Goal: Use online tool/utility: Utilize a website feature to perform a specific function

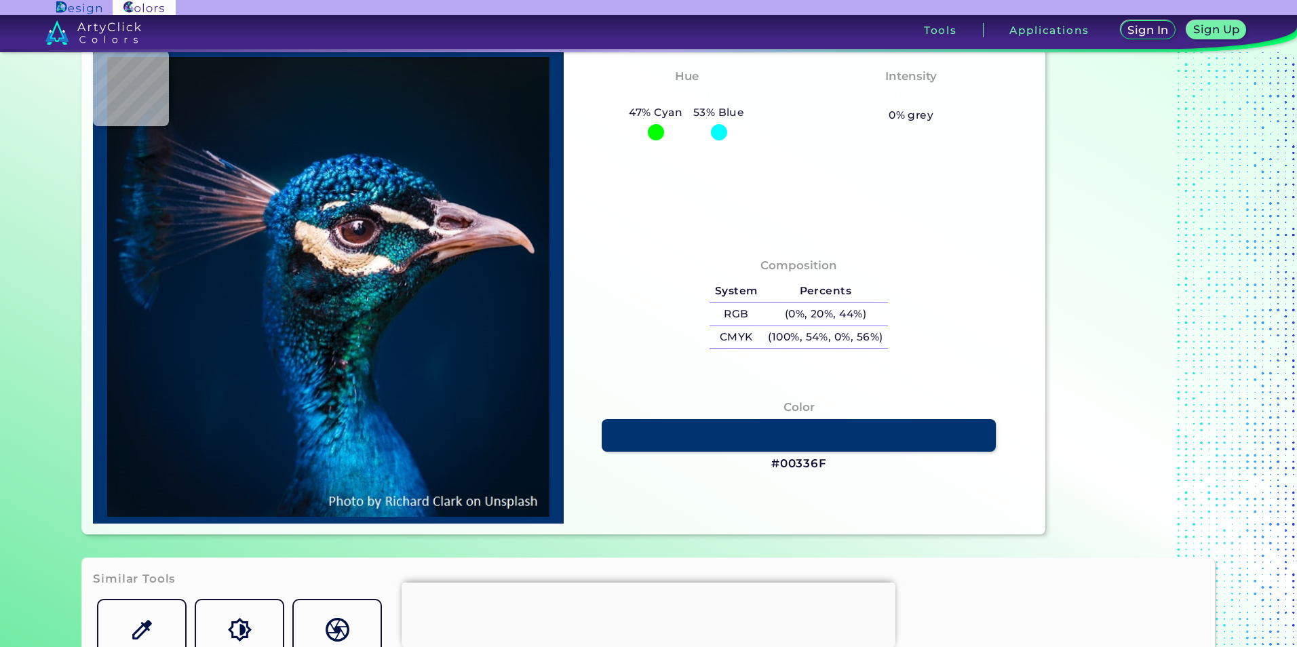
scroll to position [136, 0]
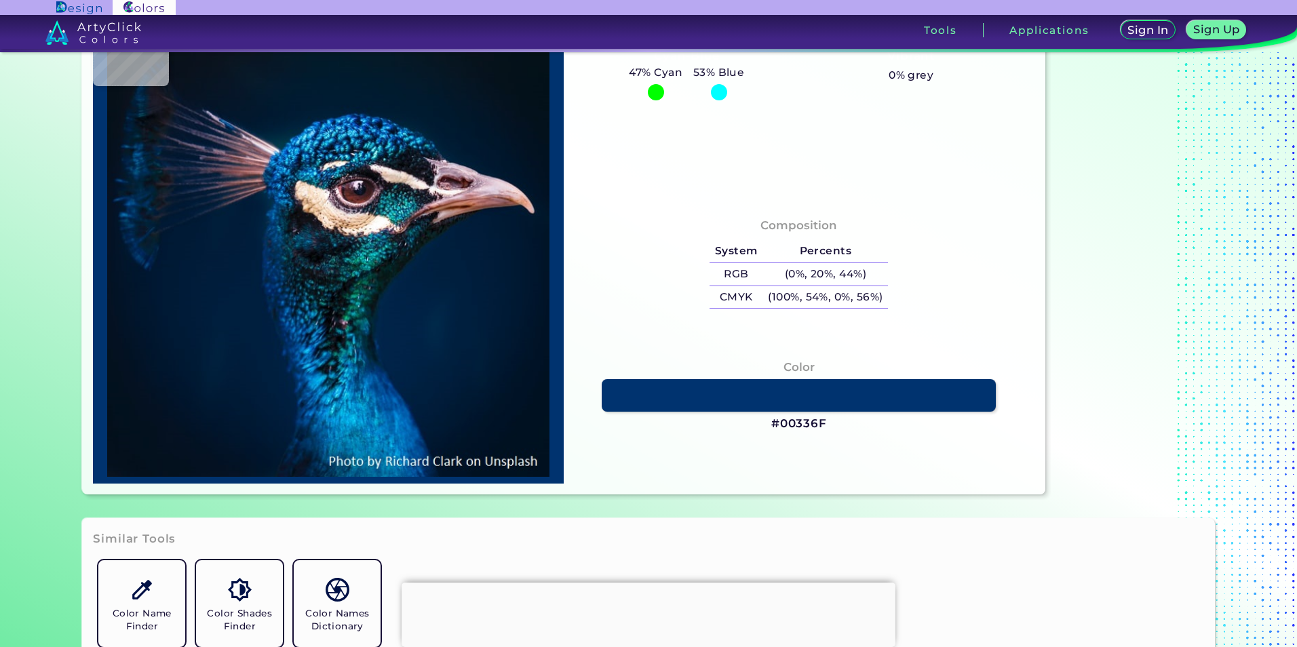
type input "#000000"
type input "#001121"
type input "#001123"
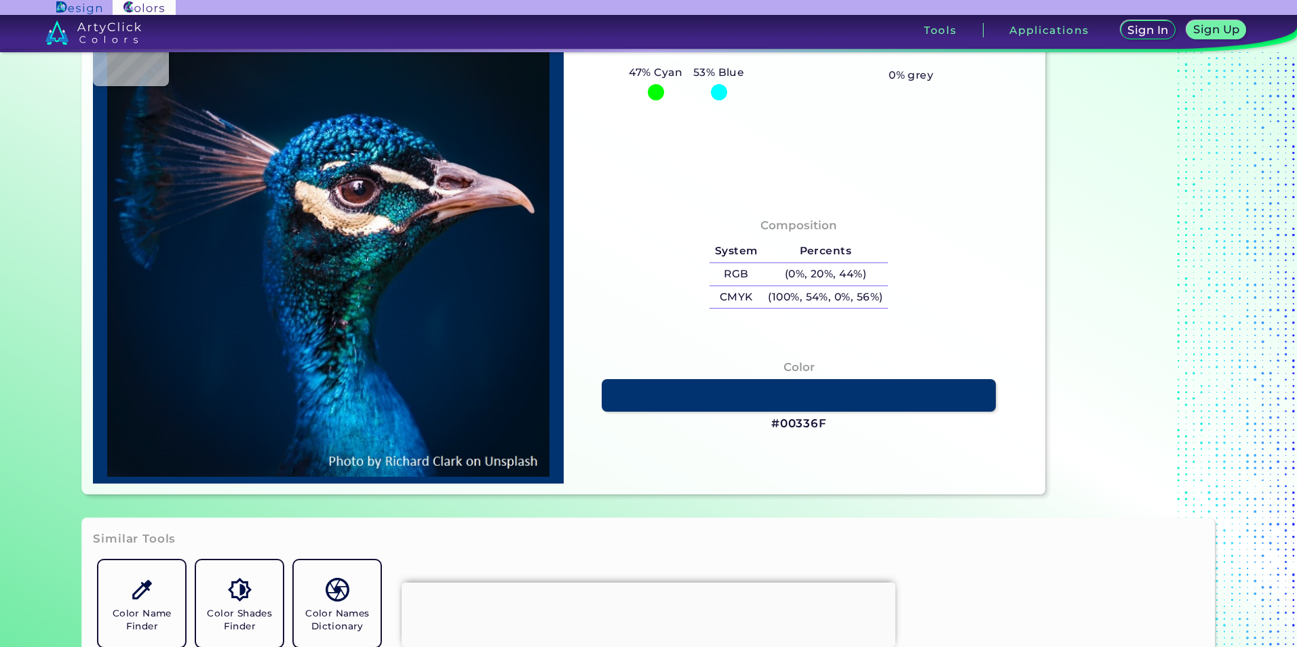
type input "#001123"
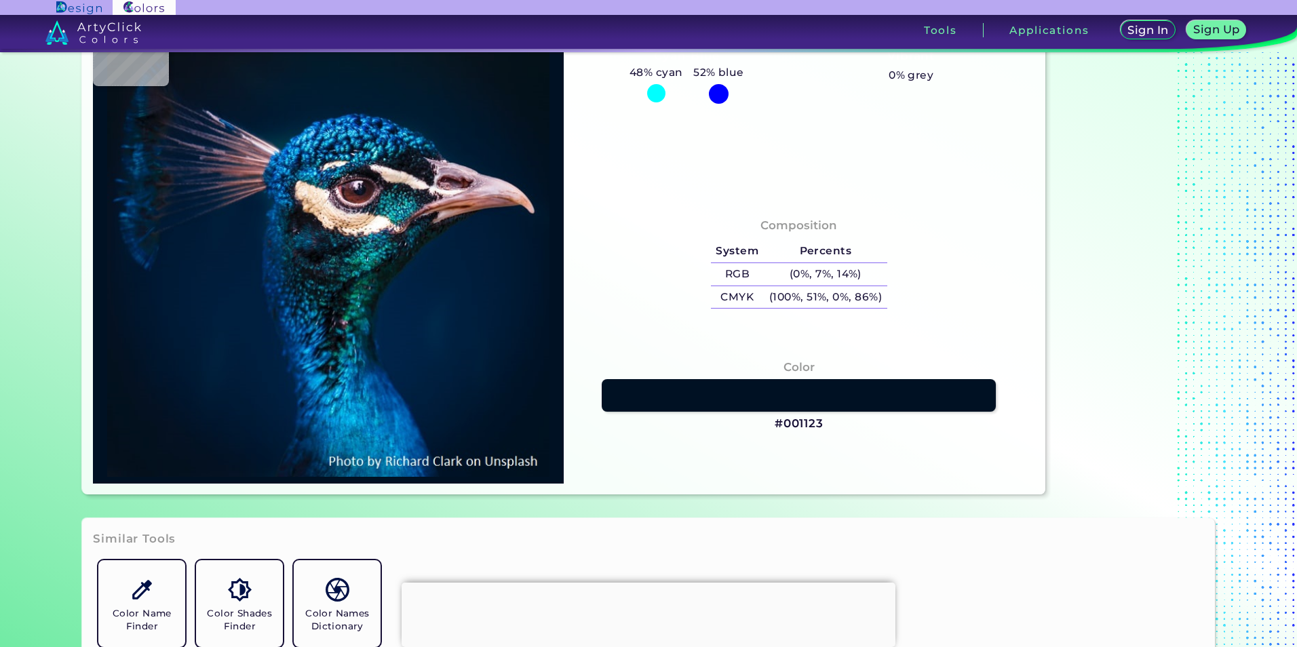
type input "#001226"
type input "#011327"
type input "#001429"
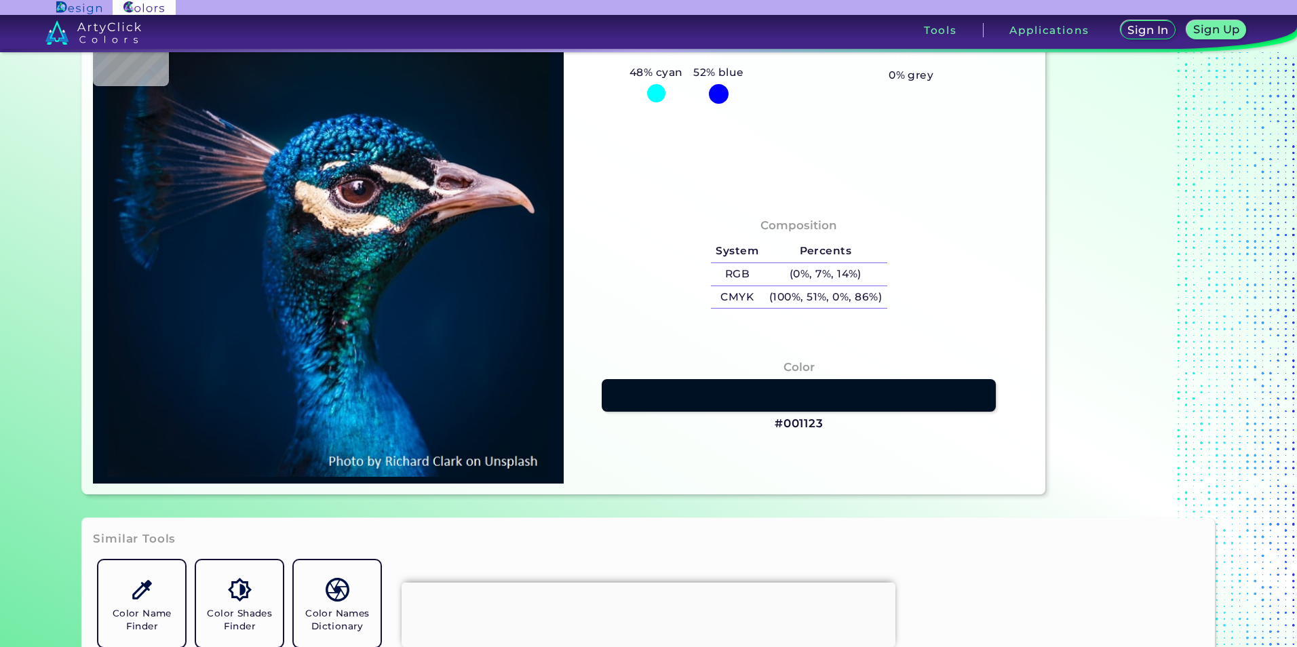
type input "#001429"
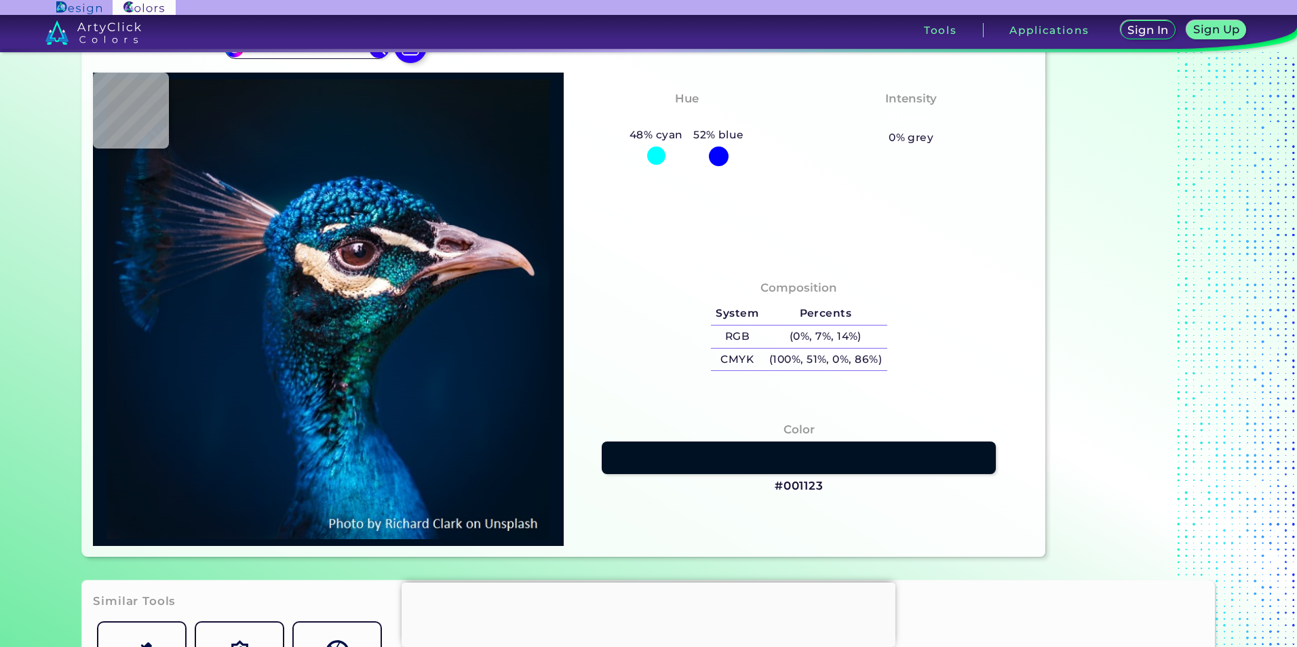
type input "#00142c"
type input "#00142C"
type input "#00162d"
type input "#00162D"
type input "#01152d"
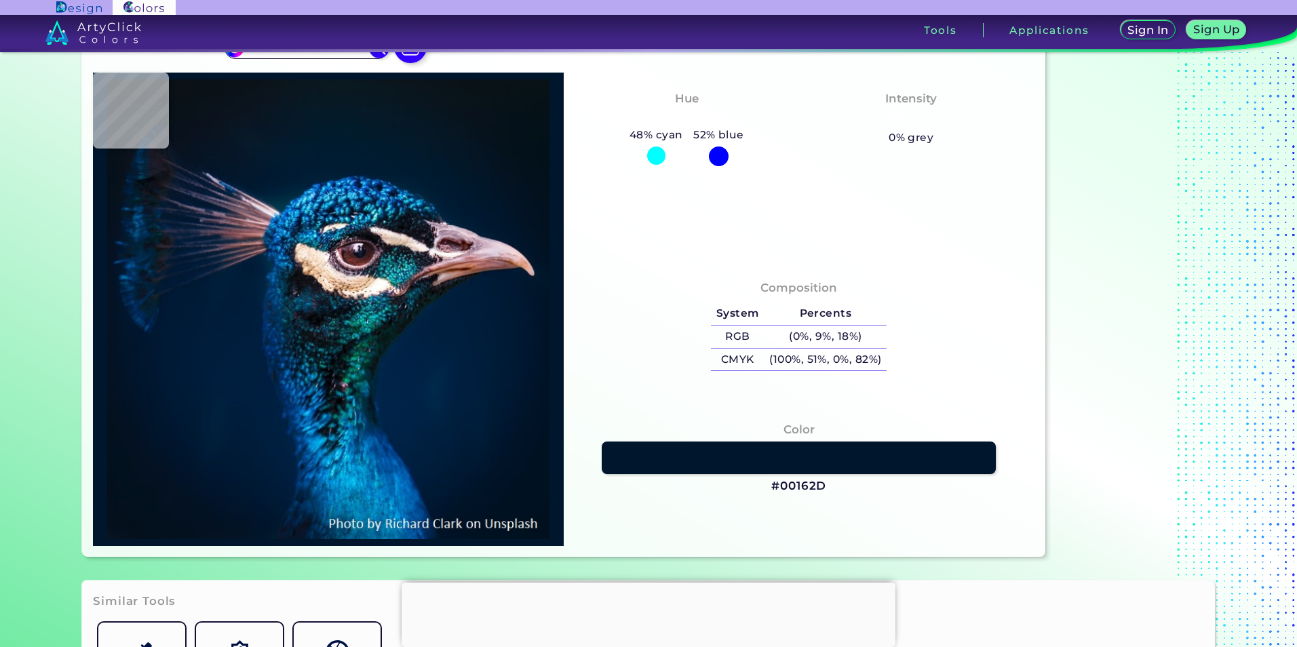
type input "#01152D"
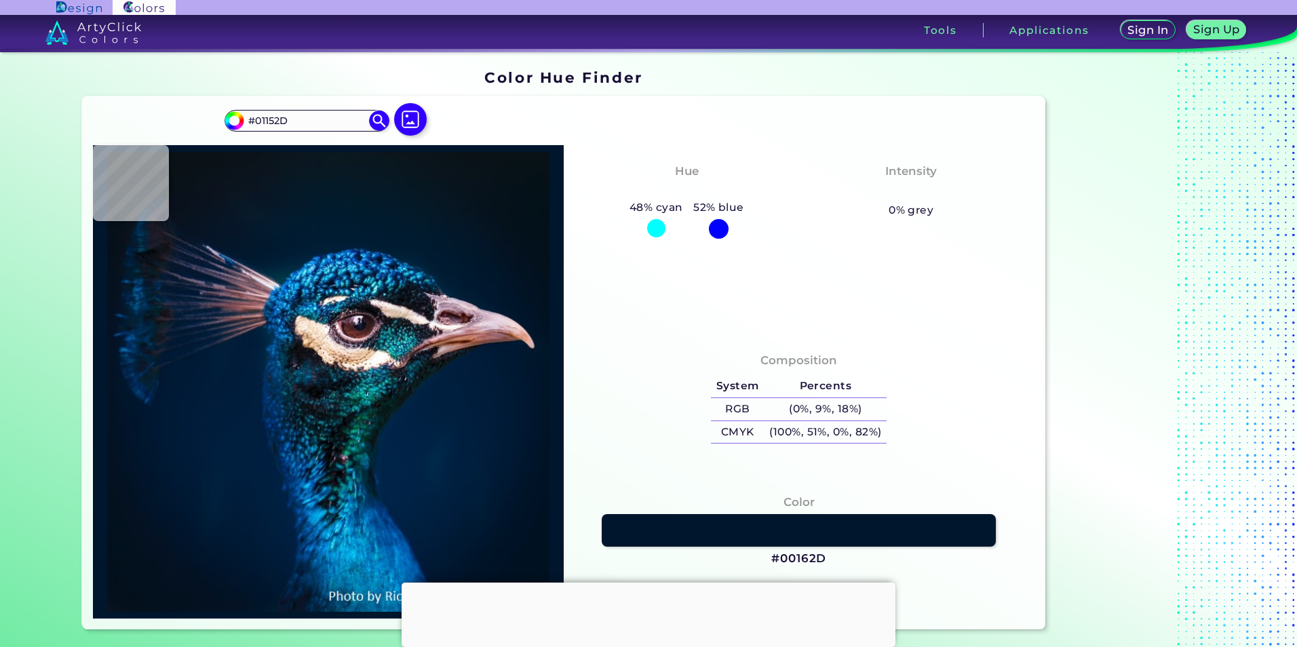
type input "#00162b"
type input "#00162B"
type input "#00162d"
type input "#00162D"
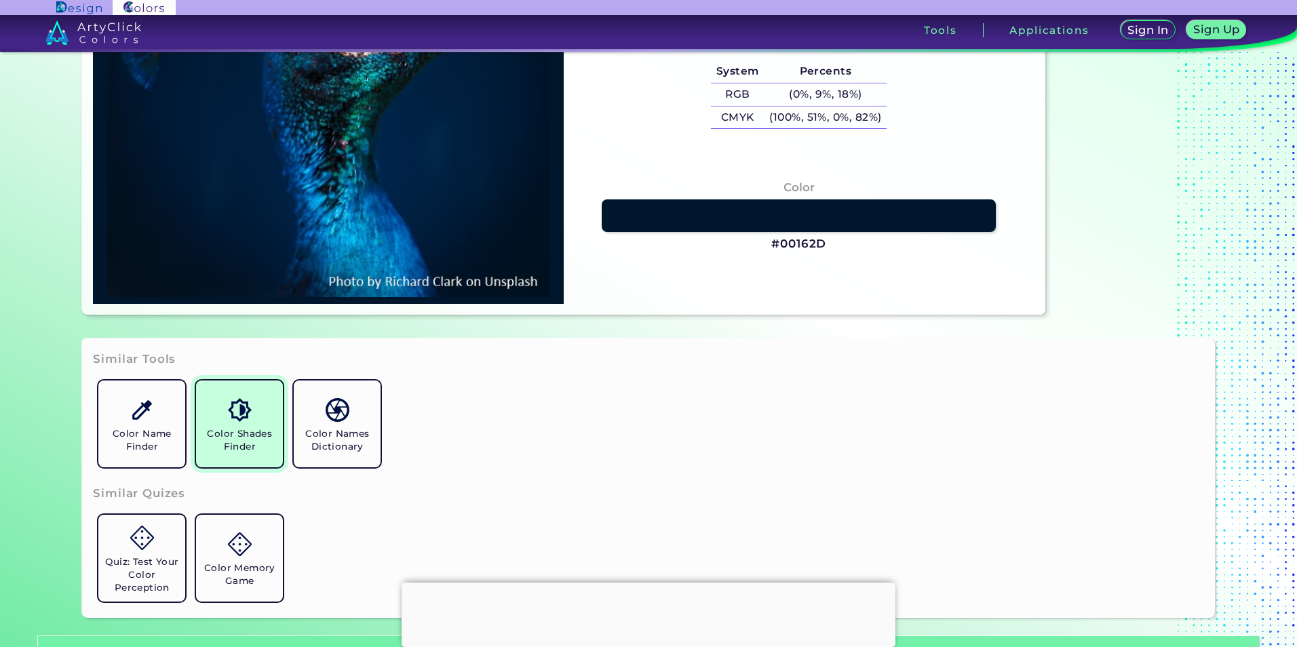
scroll to position [339, 0]
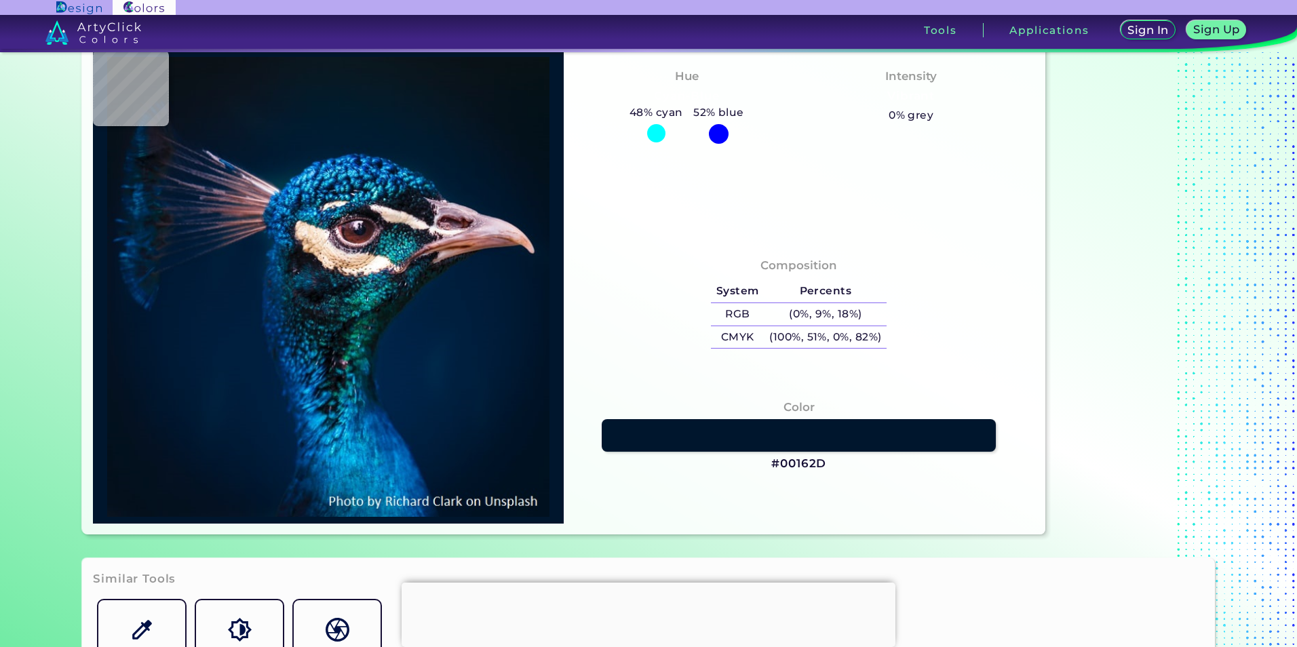
type input "#001a33"
type input "#001A33"
type input "#001c34"
type input "#001C34"
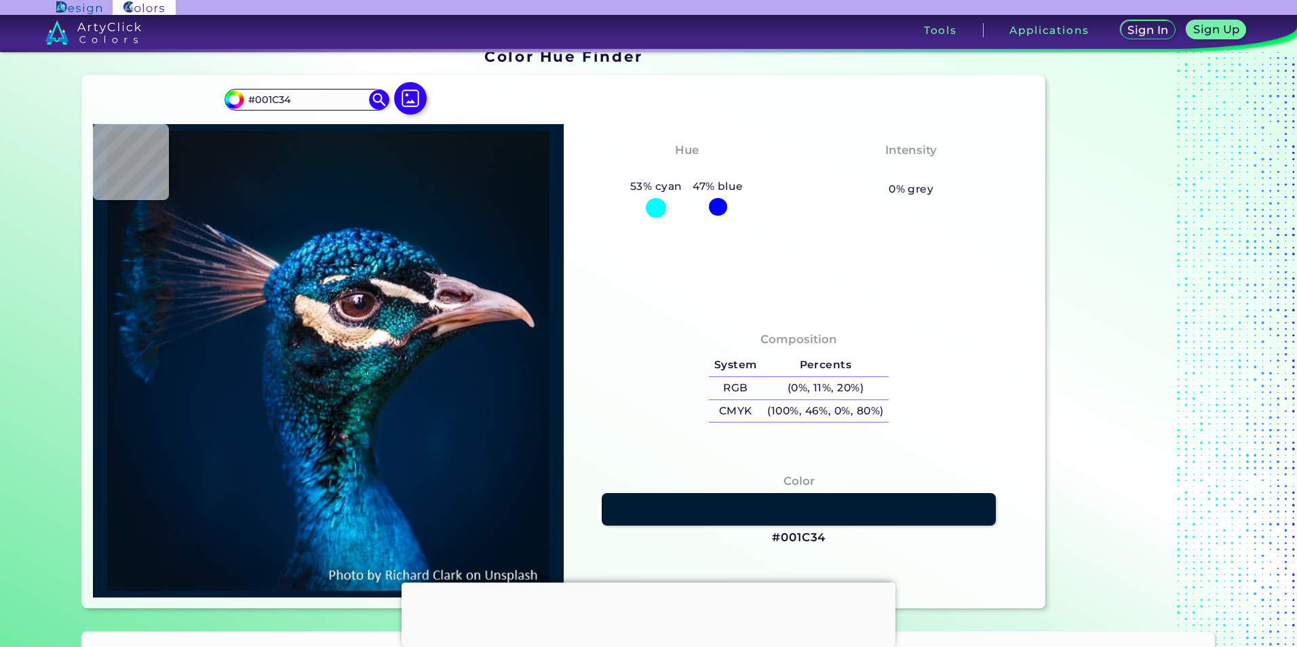
scroll to position [0, 0]
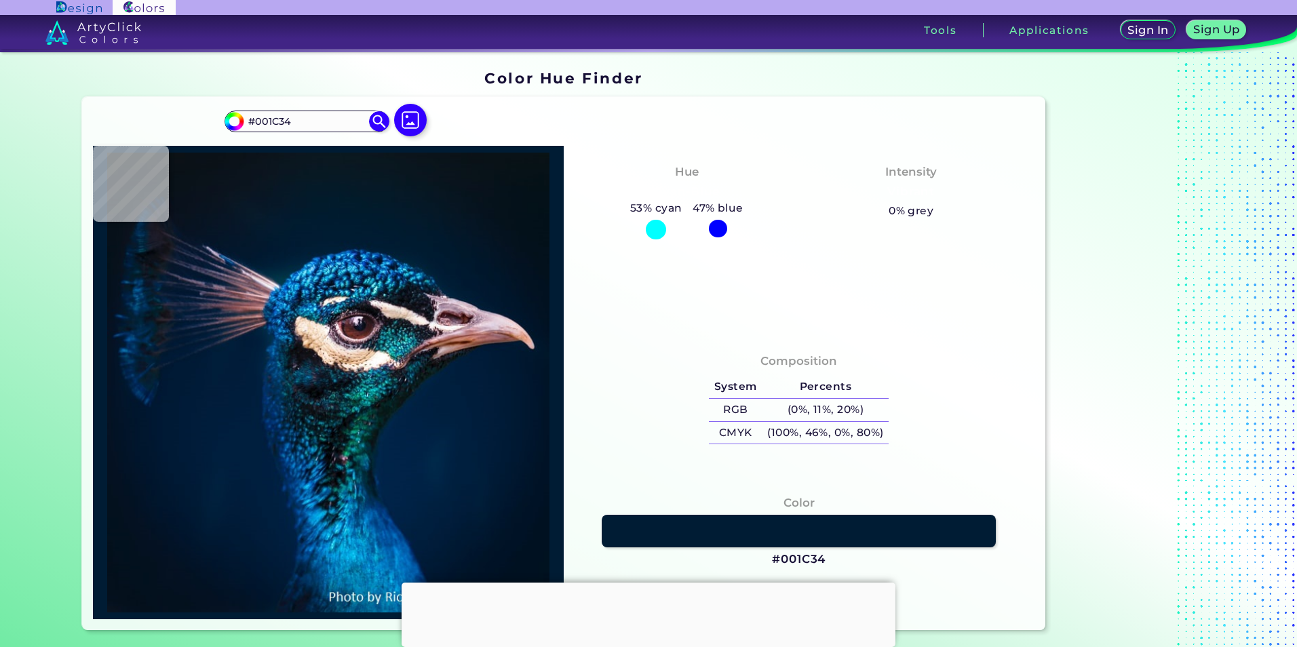
type input "#001d3b"
type input "#001D3B"
type input "#001f3e"
type input "#001F3E"
type input "#001d3d"
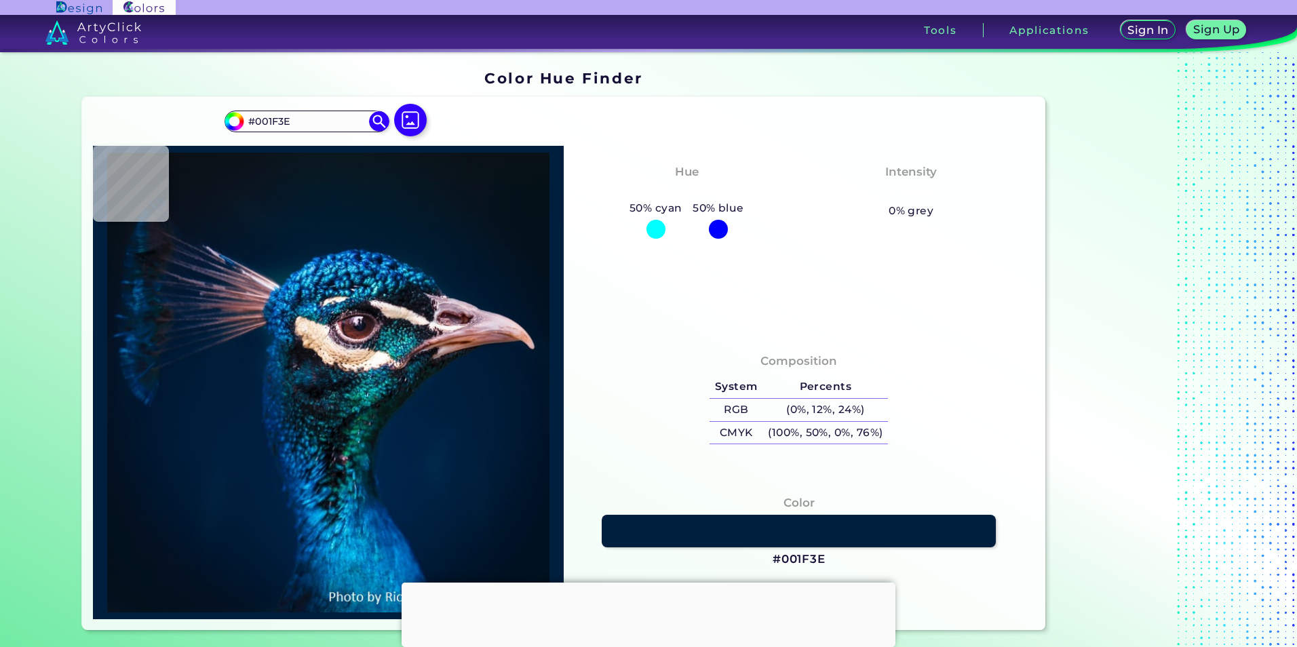
type input "#001D3D"
type input "#001f3e"
type input "#001F3E"
type input "#01203f"
type input "#01203F"
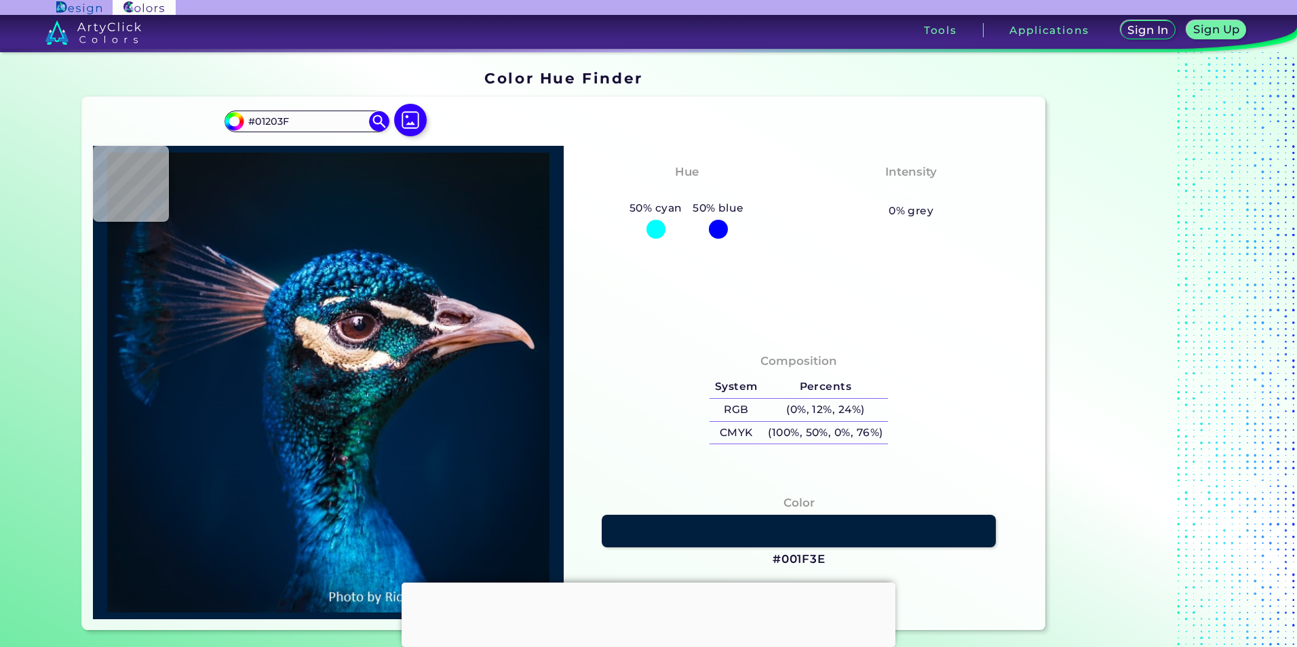
type input "#002140"
type input "#00203f"
type input "#00203F"
type input "#002041"
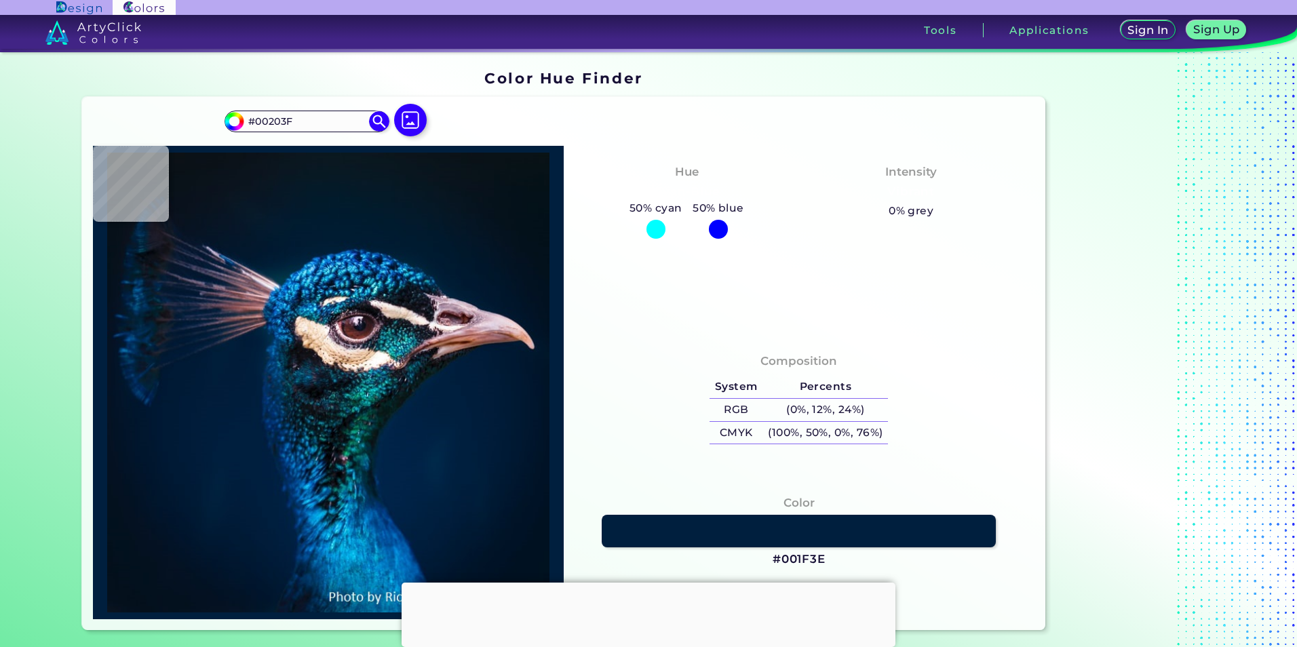
type input "#002041"
type input "#08141a"
type input "#08141A"
type input "#003b47"
type input "#003B47"
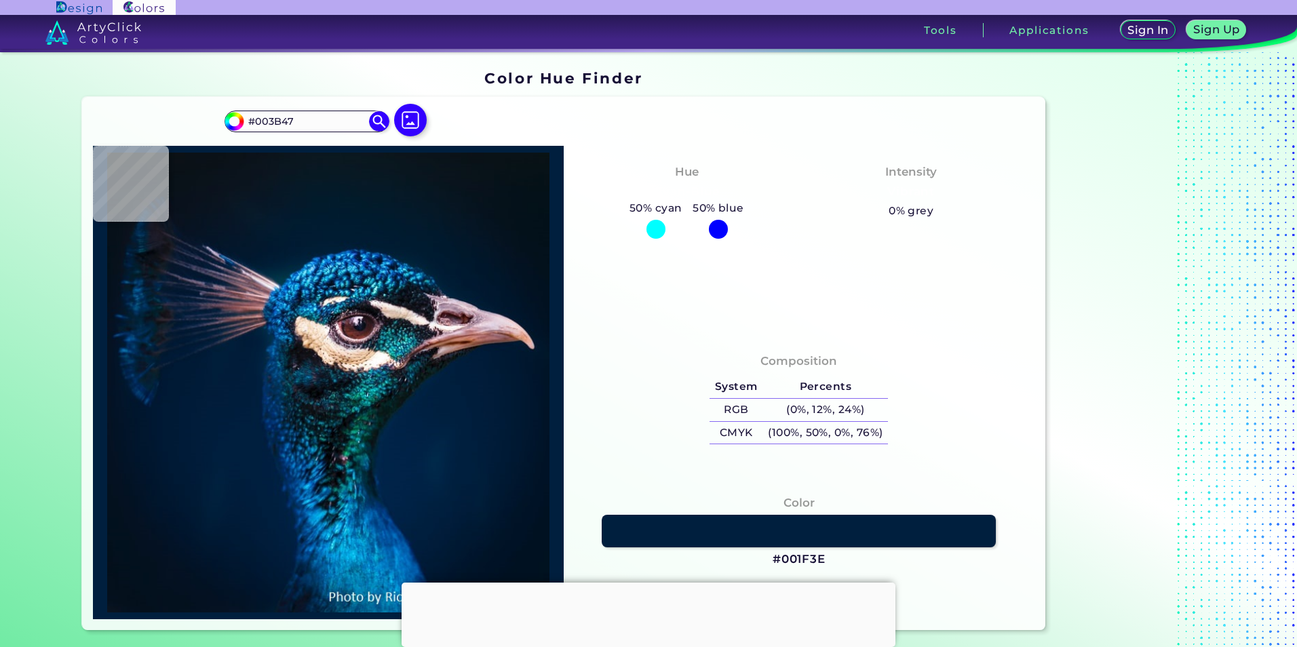
type input "#1d989a"
type input "#1D989A"
type input "#fce5da"
type input "#FCE5DA"
type input "#e7cbb2"
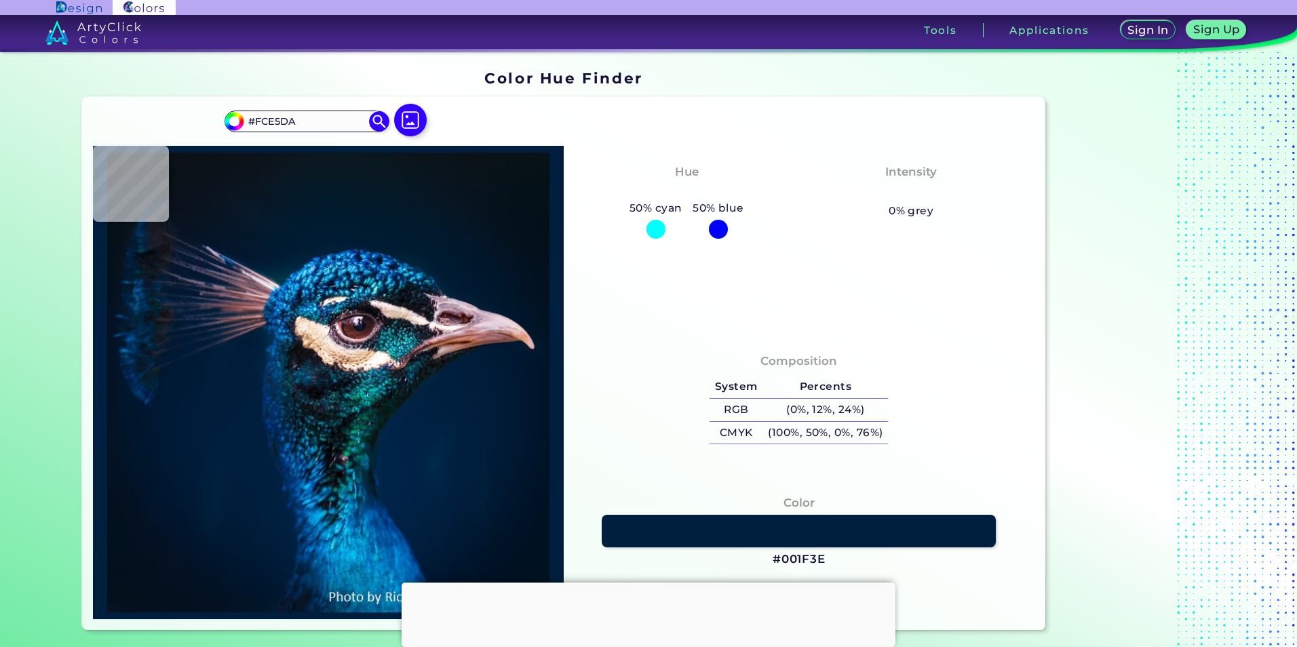
type input "#E7CBB2"
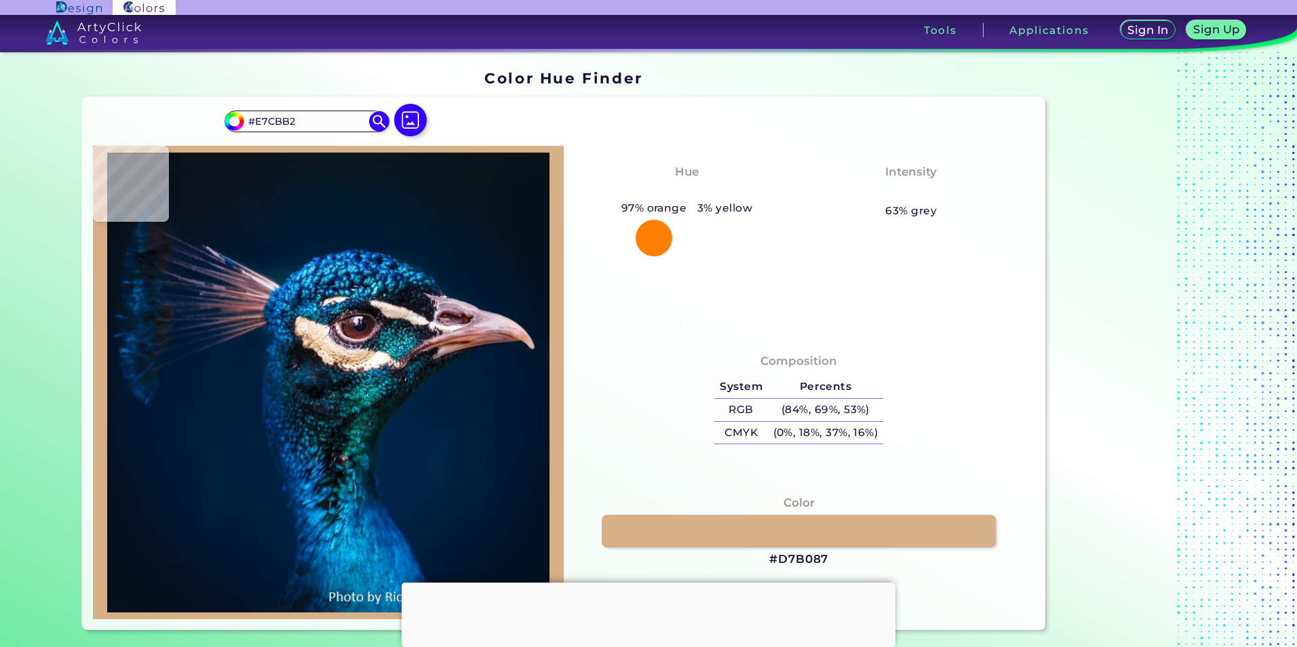
type input "#d7b087"
type input "#D7B087"
type input "#23242b"
type input "#23242B"
type input "#071427"
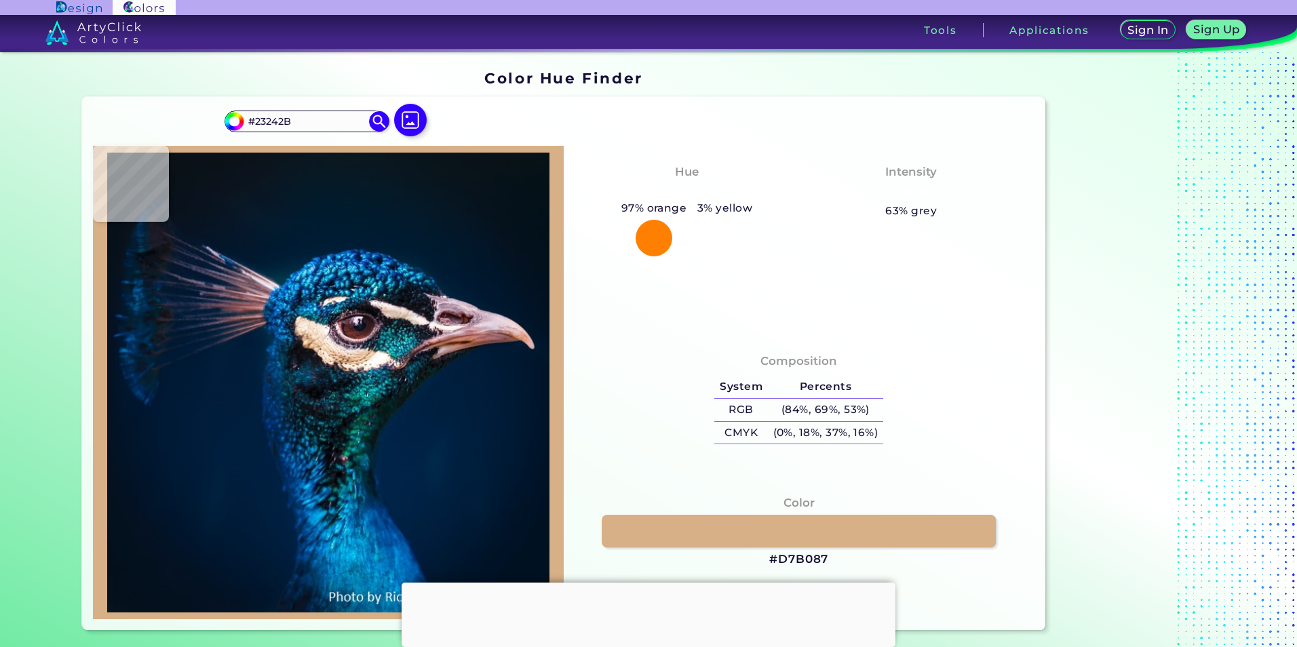
type input "#071427"
type input "#105791"
type input "#164f76"
type input "#164F76"
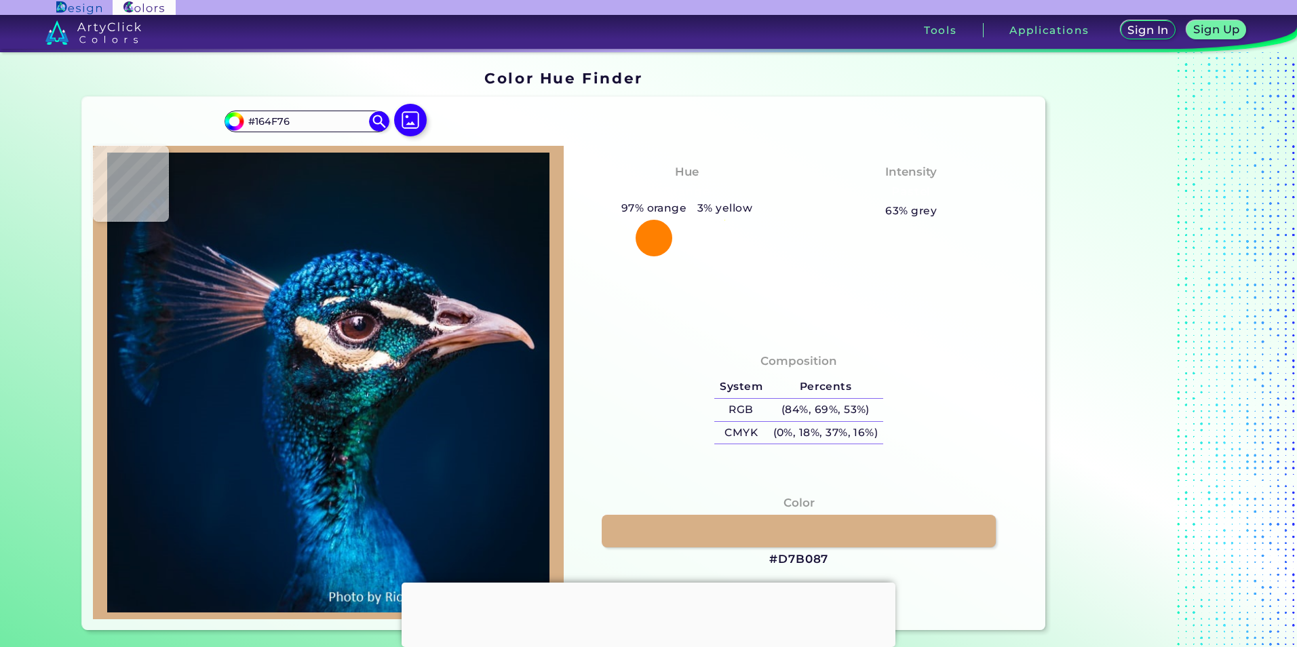
type input "#b4797c"
type input "#B4797C"
type input "#9d666a"
type input "#9D666A"
type input "#986268"
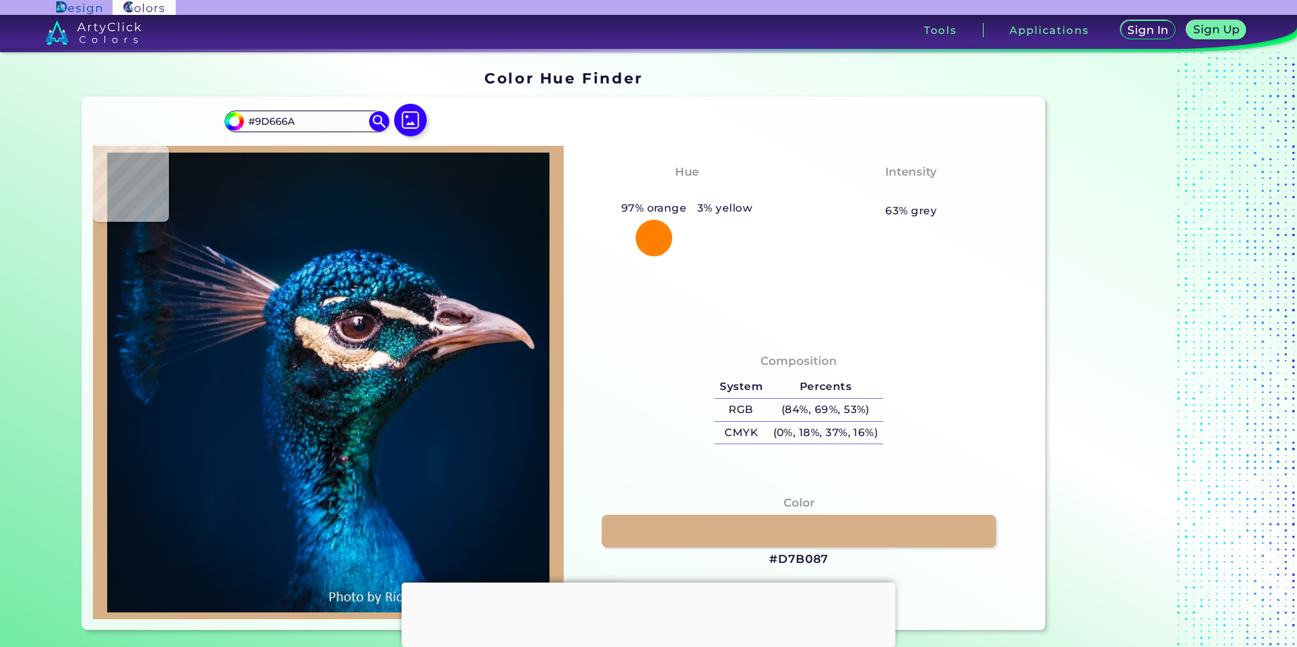
type input "#986268"
type input "#784a56"
type input "#784A56"
type input "#b17a7c"
type input "#B17A7C"
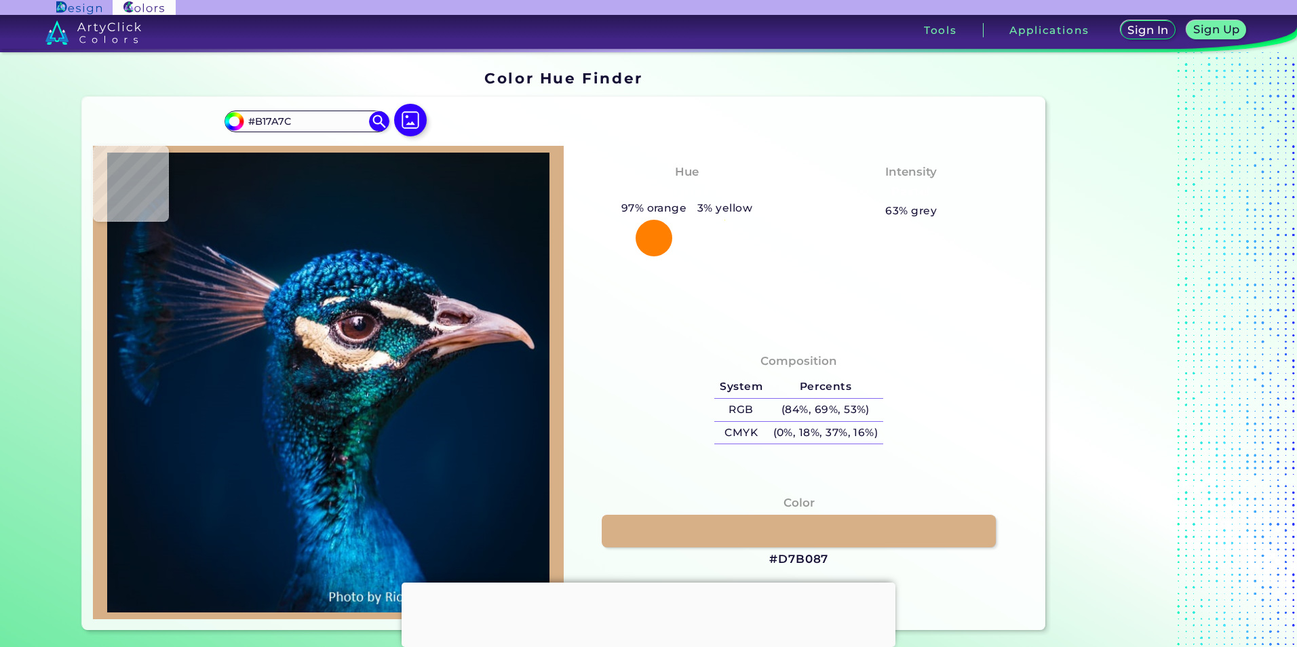
type input "#cba4aa"
type input "#CBA4AA"
type input "#885e67"
type input "#885E67"
type input "#918b95"
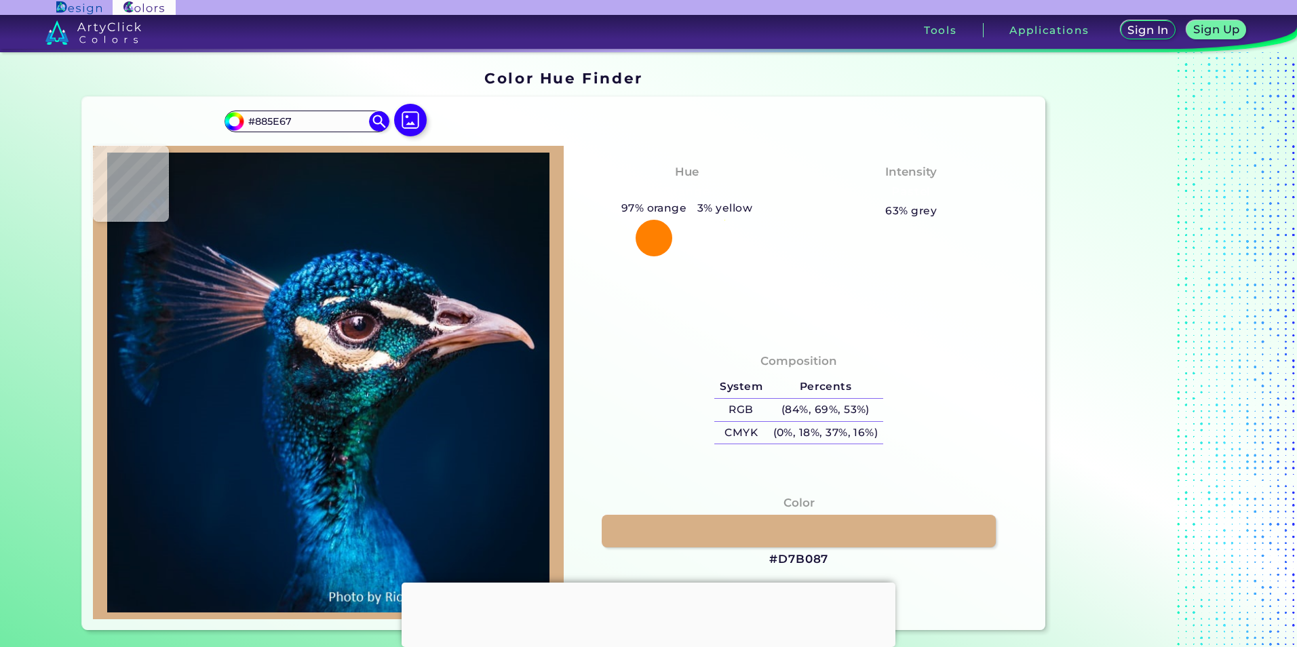
type input "#918B95"
type input "#00243c"
type input "#00243C"
type input "#011b34"
type input "#011B34"
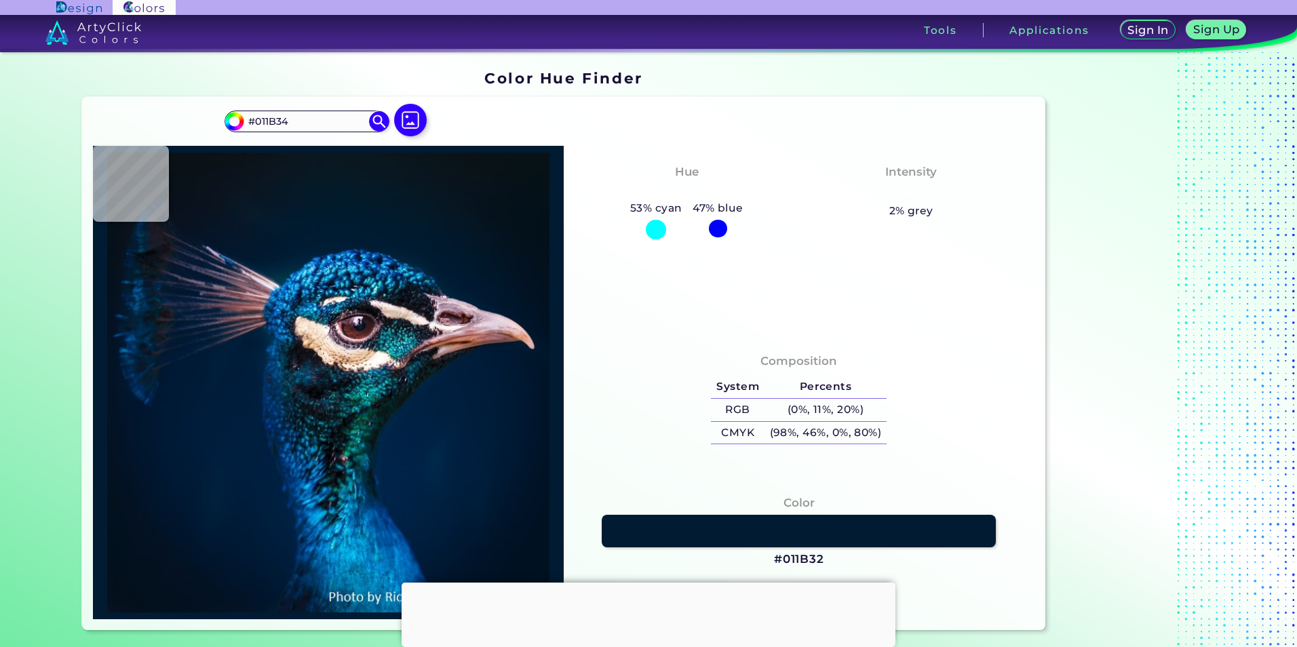
type input "#011b32"
type input "#011B32"
type input "#001b30"
type input "#001B30"
type input "#011a2e"
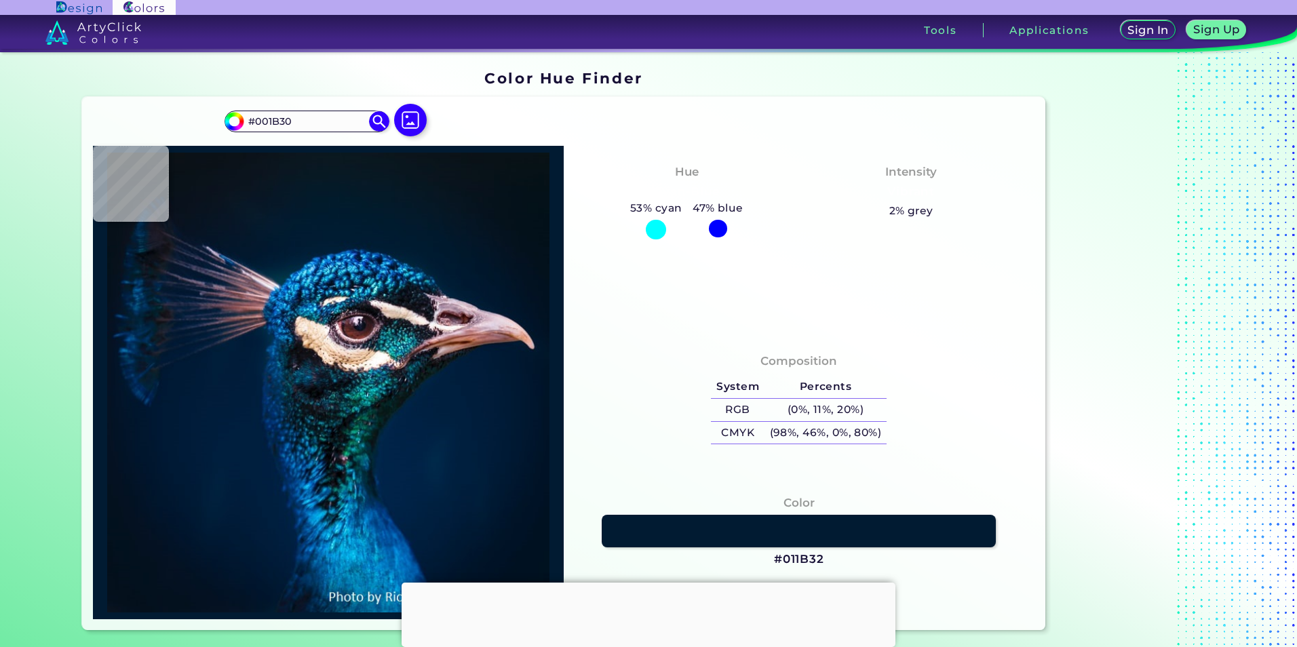
type input "#011A2E"
type input "#021c2d"
type input "#021C2D"
type input "#011b2a"
type input "#011B2A"
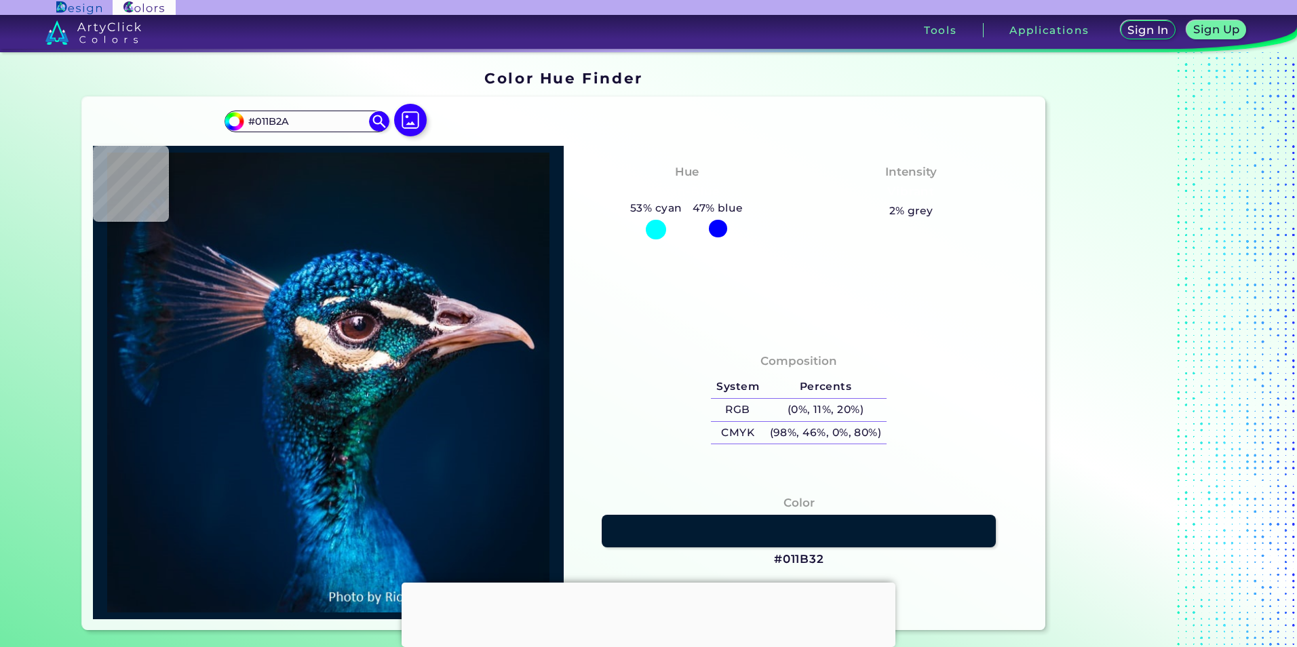
type input "#041a28"
type input "#041A28"
type input "#061927"
type input "#051927"
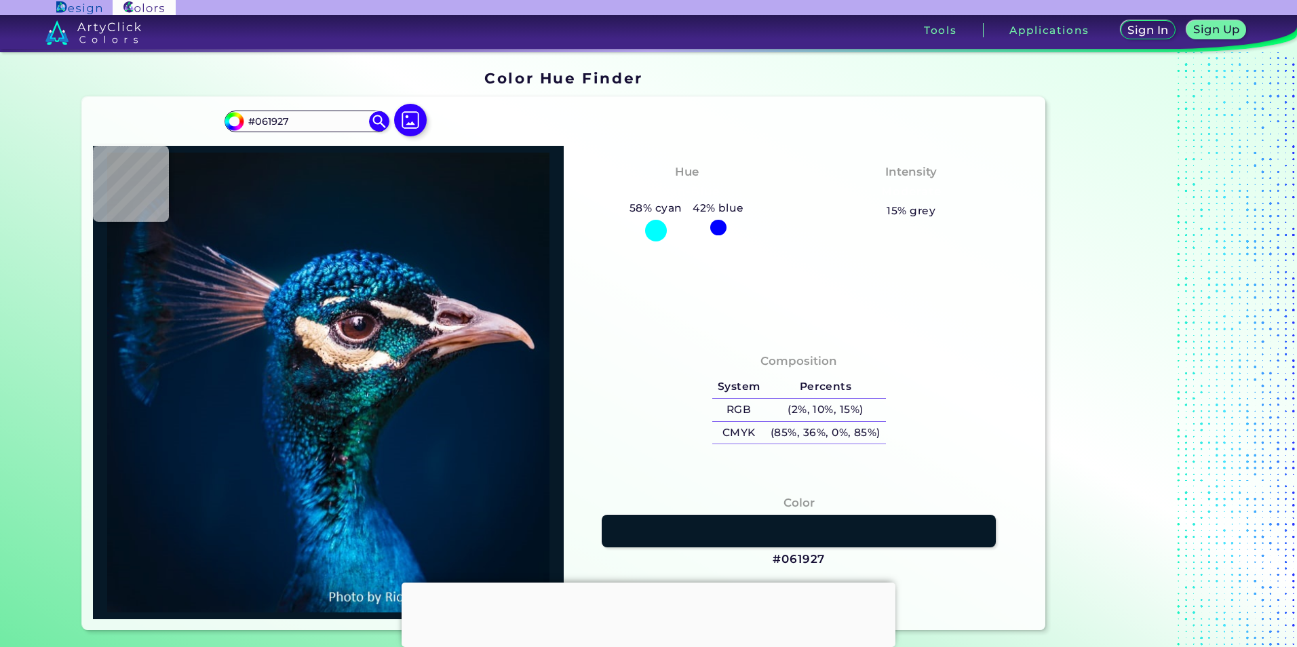
type input "#051927"
type input "#041927"
type input "#061926"
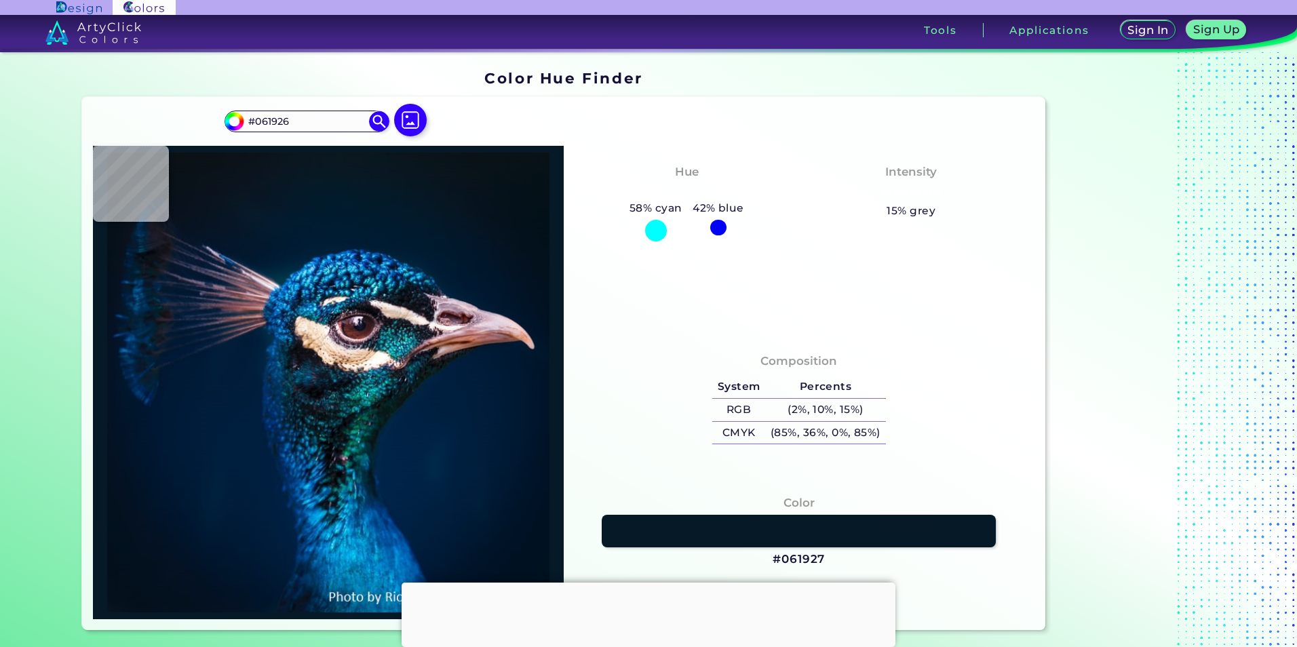
type input "#061824"
type input "#061623"
type input "#061721"
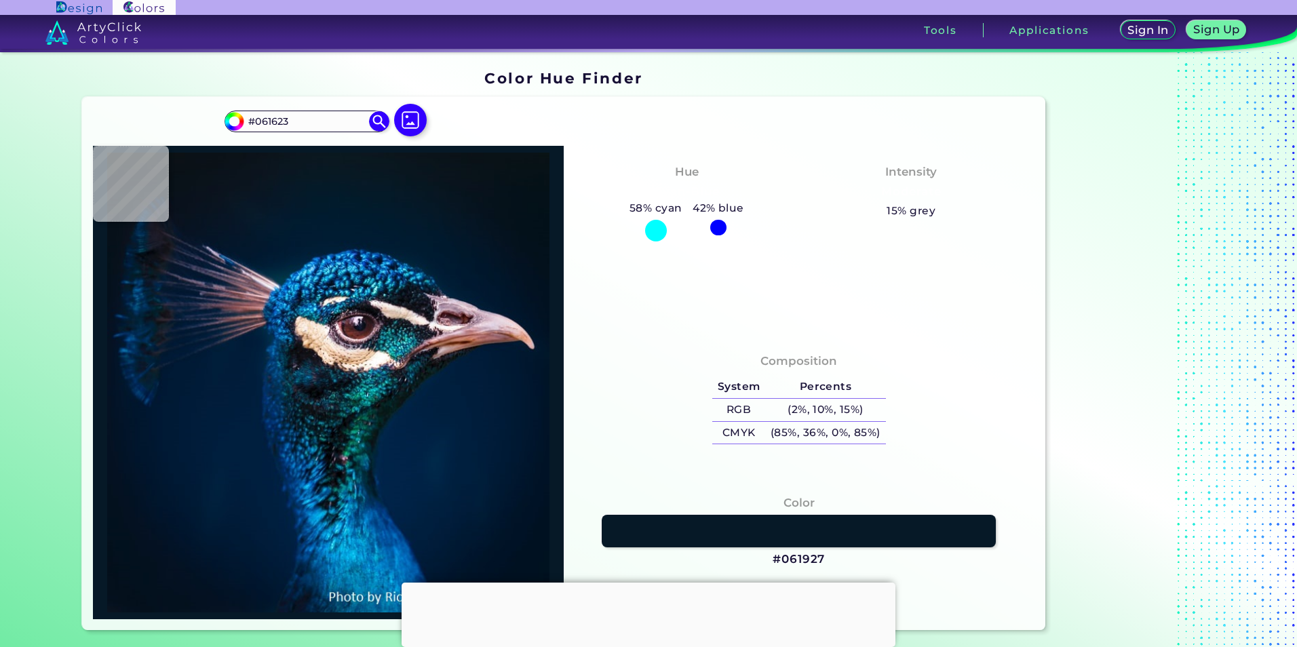
type input "#061721"
type input "#08161f"
type input "#08161F"
type input "#0a141e"
type input "#0A141E"
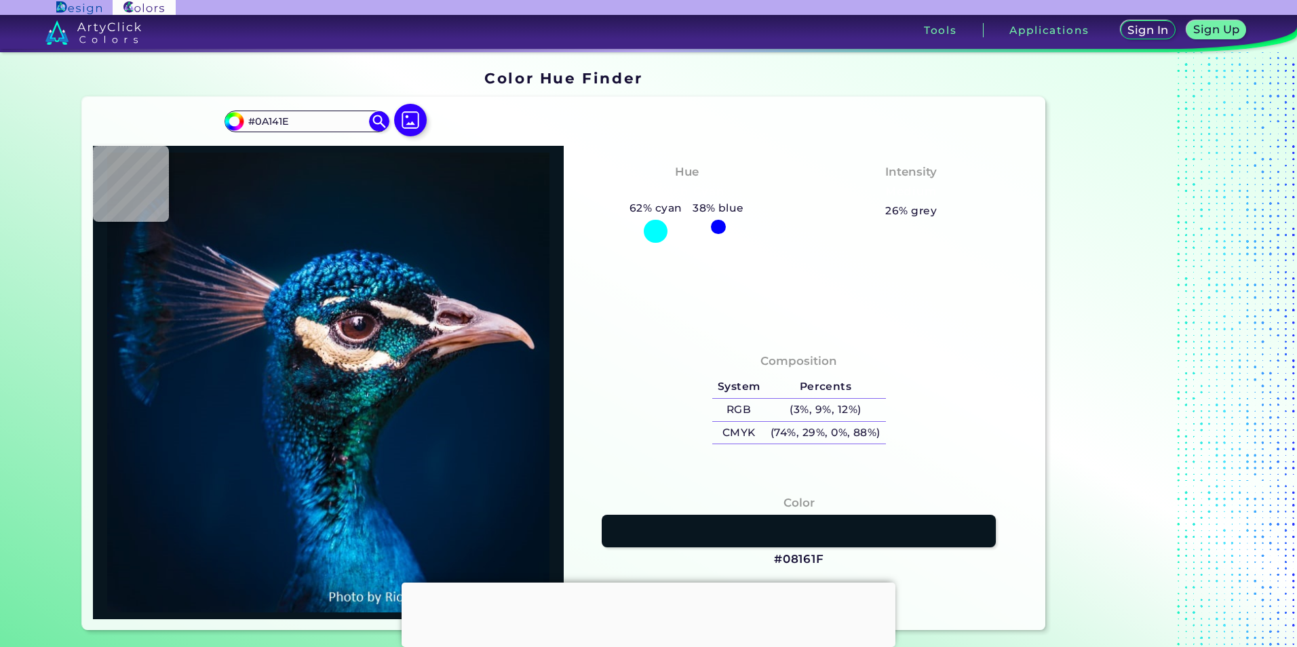
type input "#08151e"
type input "#08151E"
type input "#0a141d"
type input "#0A141D"
type input "#0a131a"
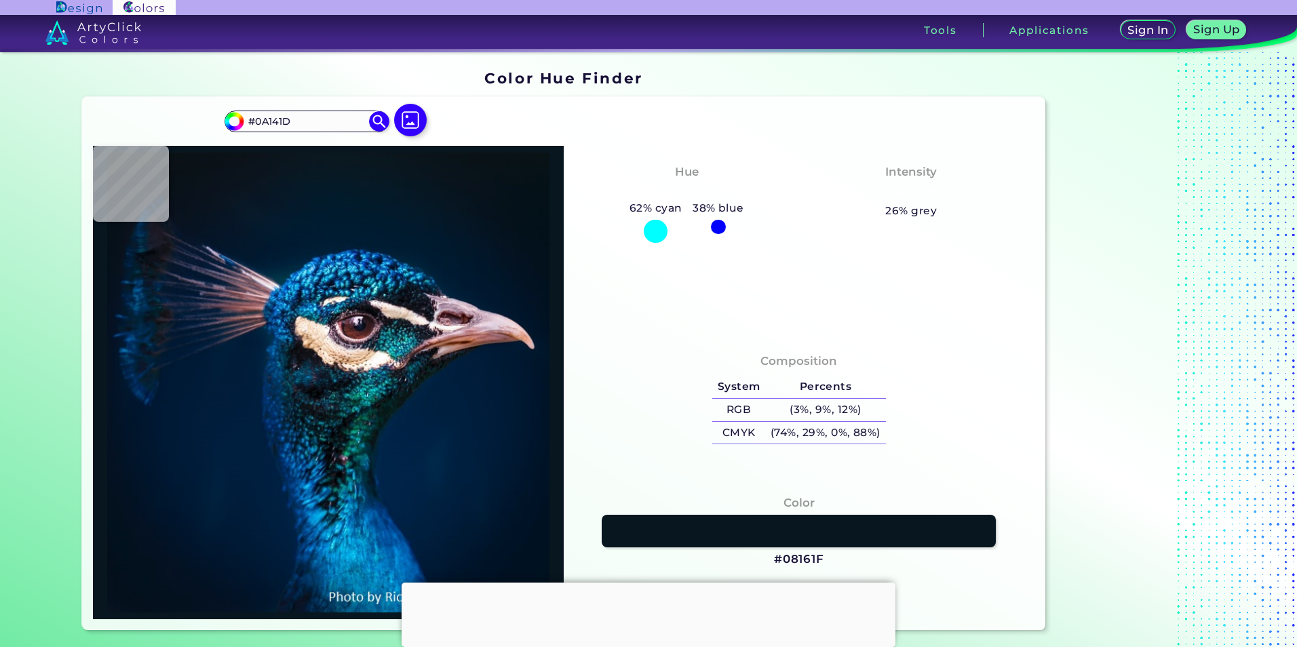
type input "#0A131A"
click at [408, 120] on img at bounding box center [410, 119] width 39 height 39
click at [0, 0] on input "file" at bounding box center [0, 0] width 0 height 0
type input "#ffffff"
type input "#FFFFFF"
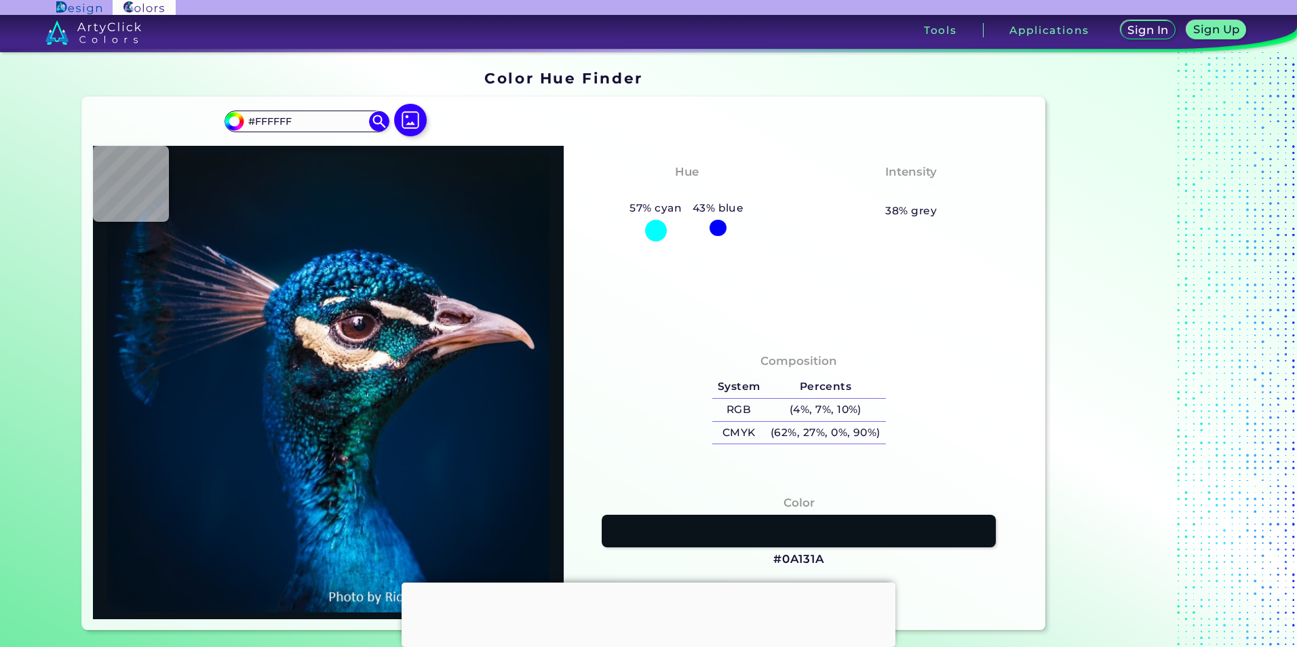
type input "#c8c8ff"
type input "#C8C8FF"
type input "#ffffff"
type input "#FFFFFF"
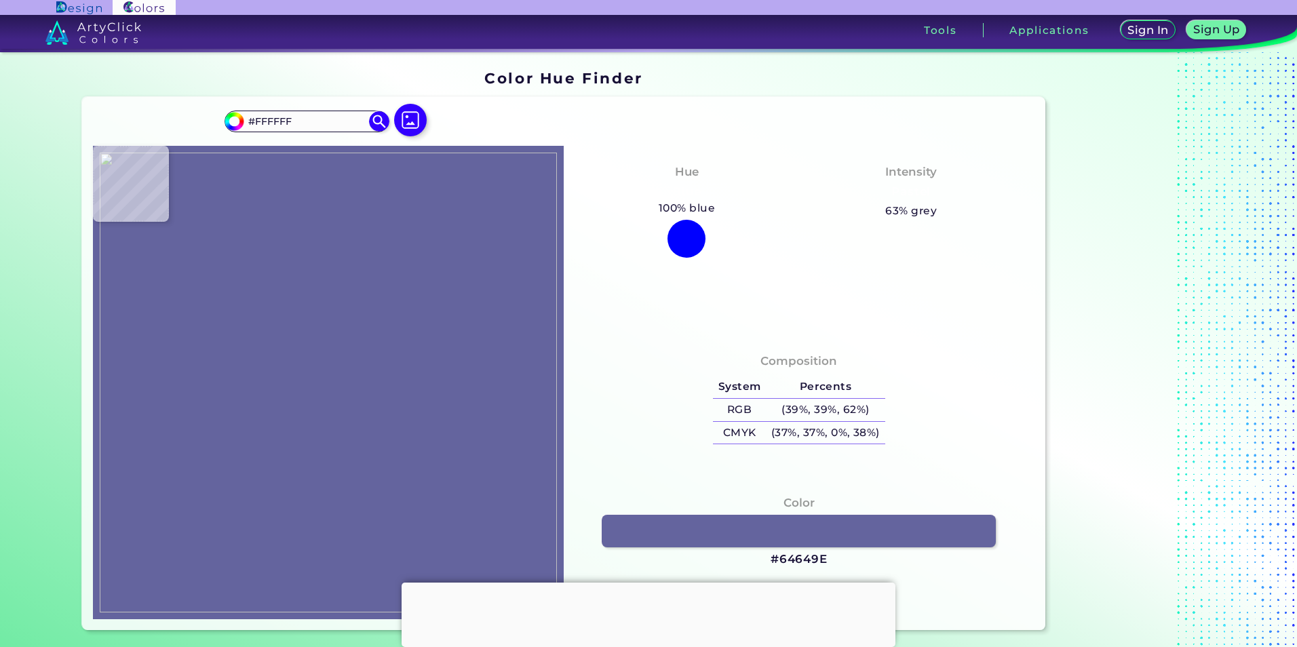
type input "#64649e"
type input "#64649E"
type input "#191970"
type input "#d9d9e7"
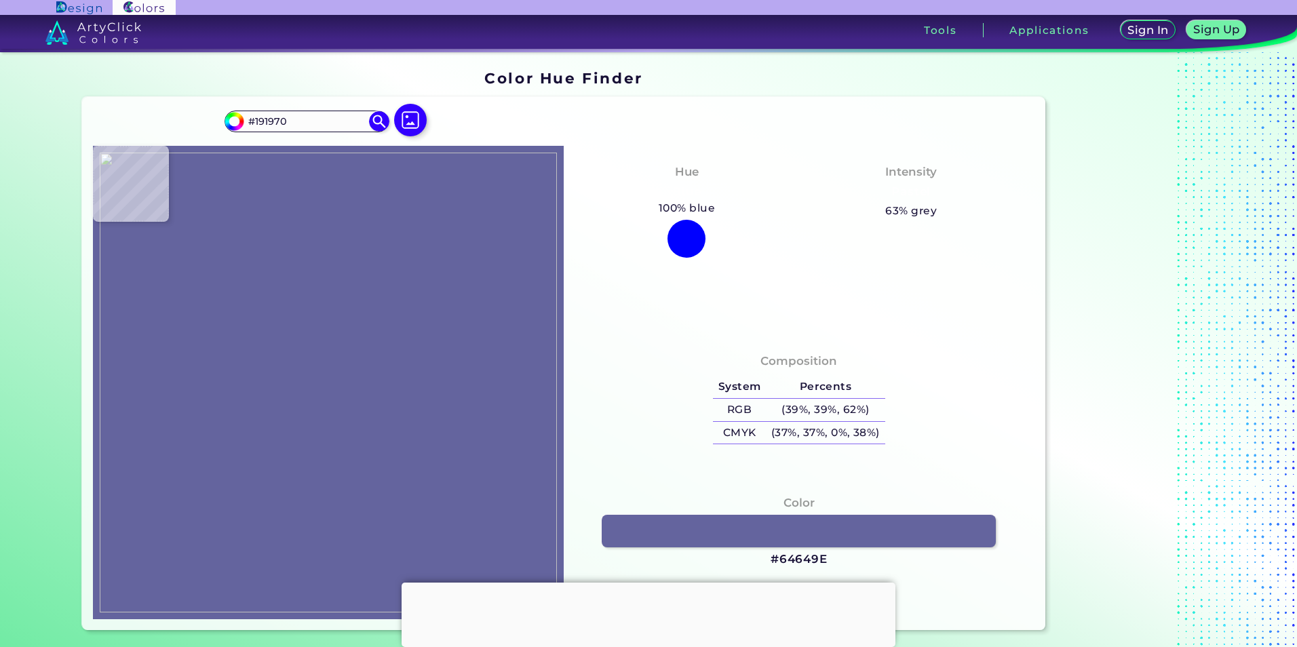
type input "#D9D9E7"
type input "#ffffff"
type input "#FFFFFF"
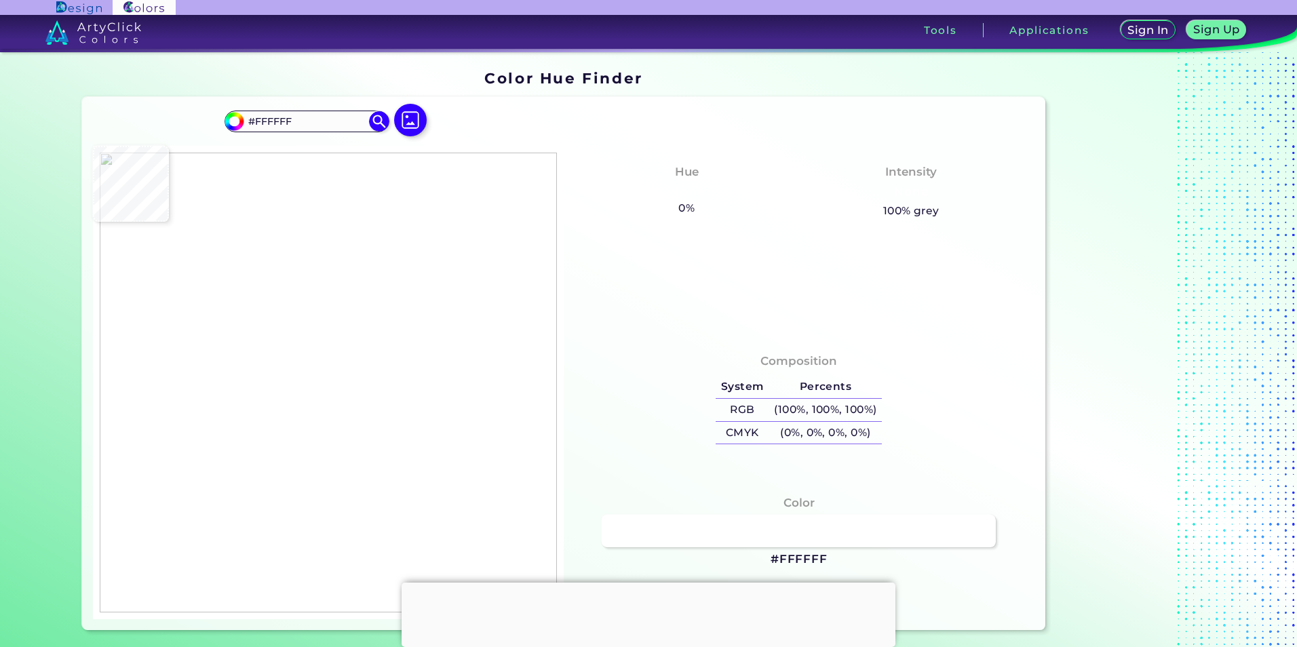
type input "#c9c9dd"
type input "#C9C9DD"
type input "#ffffff"
type input "#FFFFFF"
type input "#c8c8ff"
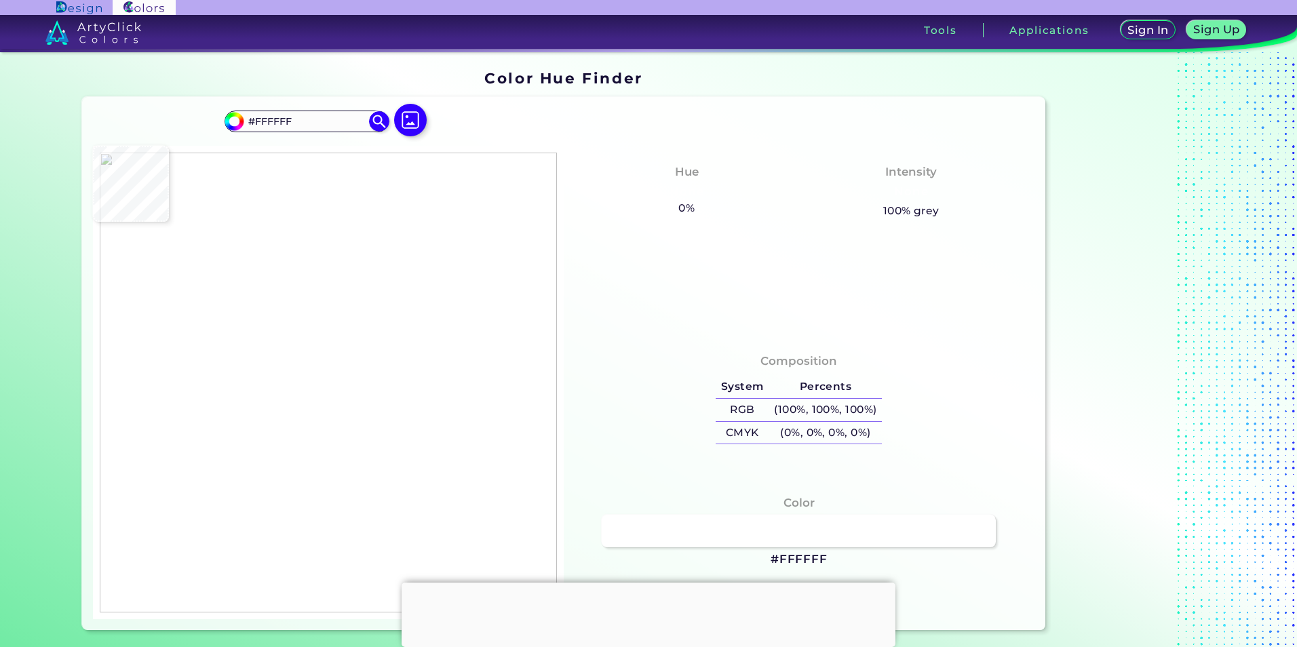
type input "#C8C8FF"
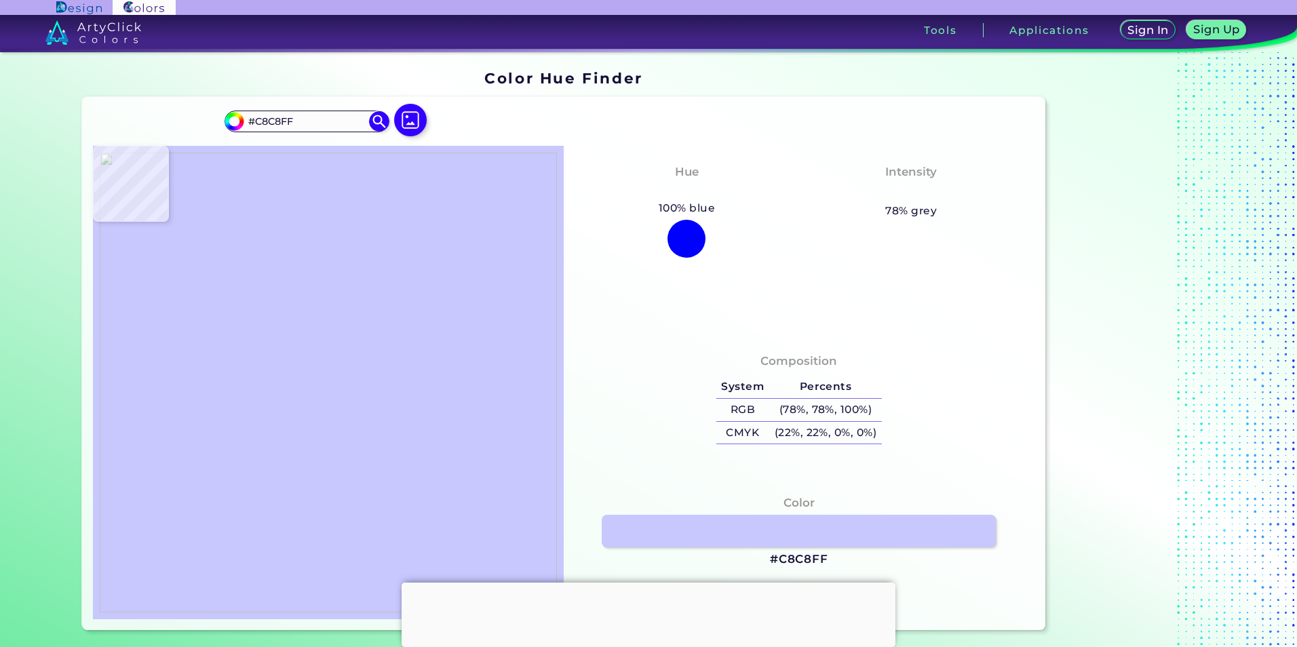
type input "#dfdfdf"
type input "#DFDFDF"
type input "#ffffff"
type input "#FFFFFF"
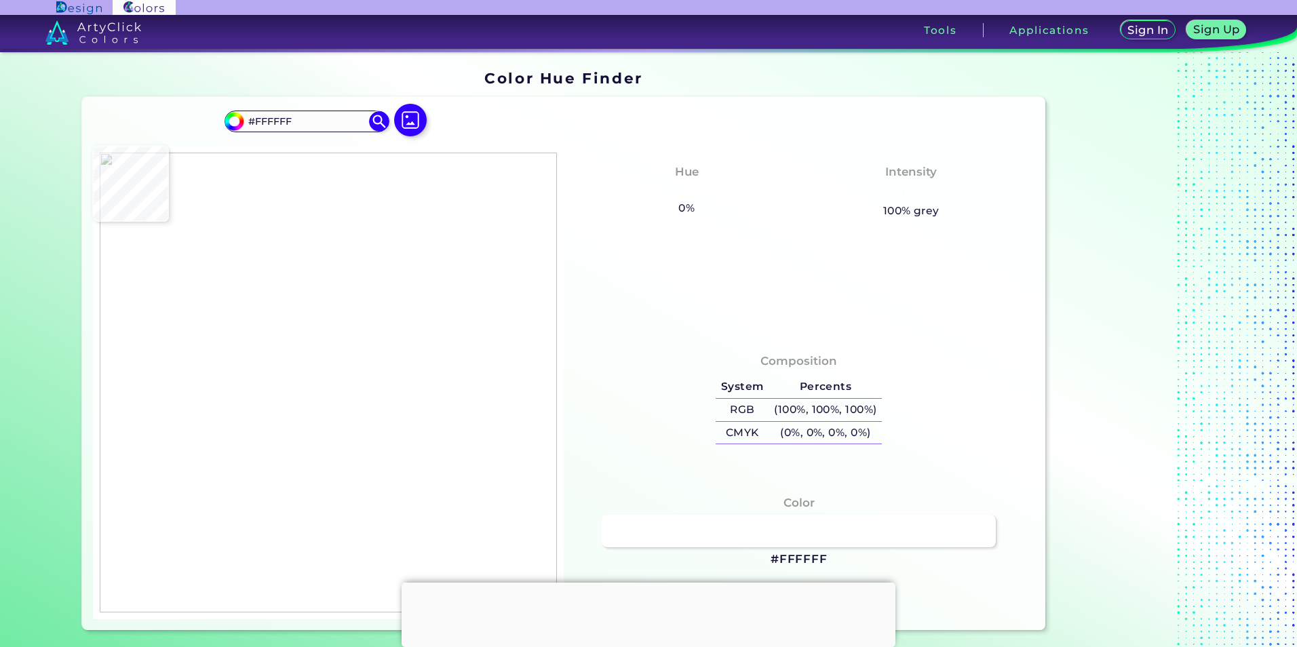
type input "#64647f"
type input "#64647F"
type input "#c8c8ff"
type input "#C8C8FF"
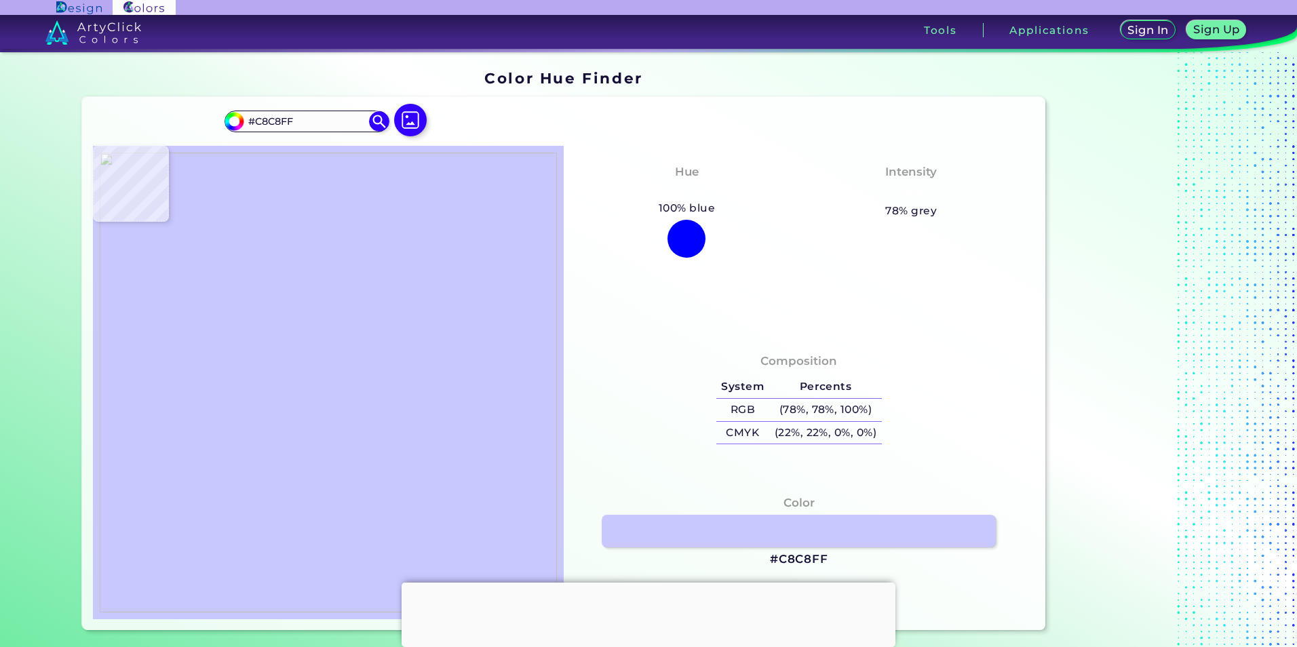
click at [221, 266] on img at bounding box center [328, 383] width 457 height 460
click at [233, 275] on img at bounding box center [328, 383] width 457 height 460
click at [231, 271] on img at bounding box center [328, 383] width 457 height 460
click at [257, 270] on div at bounding box center [328, 383] width 471 height 474
click at [160, 242] on div at bounding box center [328, 383] width 471 height 474
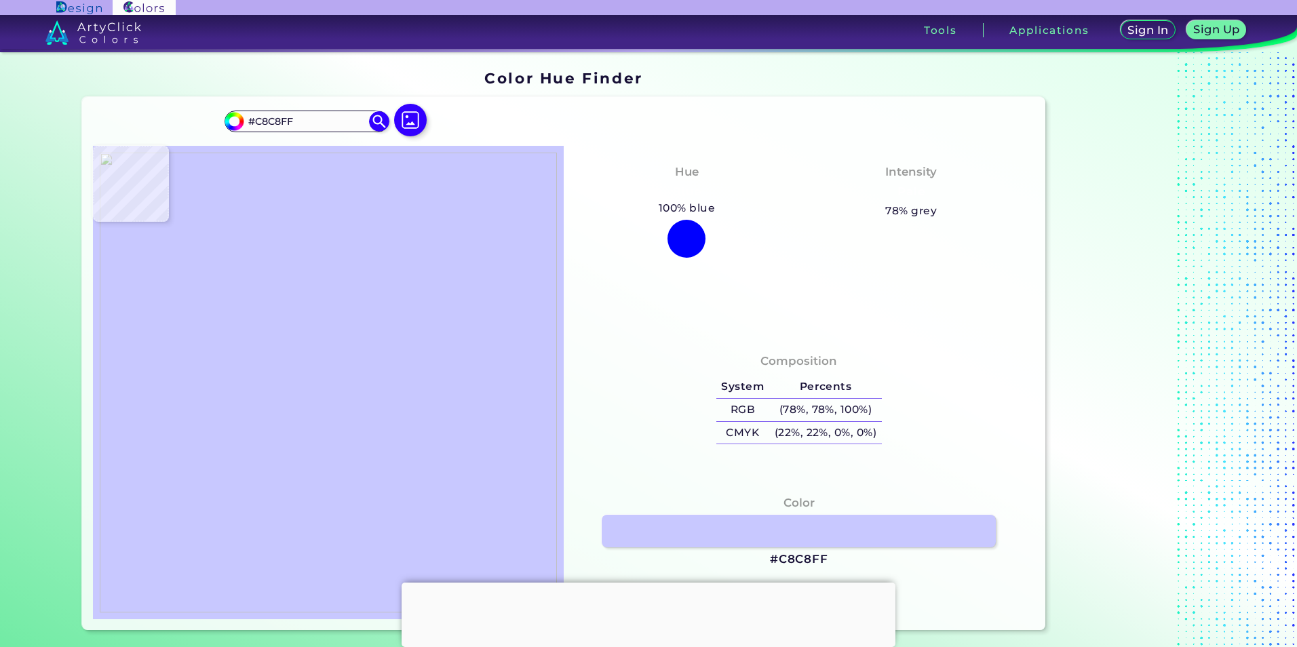
click at [217, 233] on img at bounding box center [328, 383] width 457 height 460
click at [217, 231] on img at bounding box center [328, 383] width 457 height 460
click at [382, 335] on img at bounding box center [328, 383] width 457 height 460
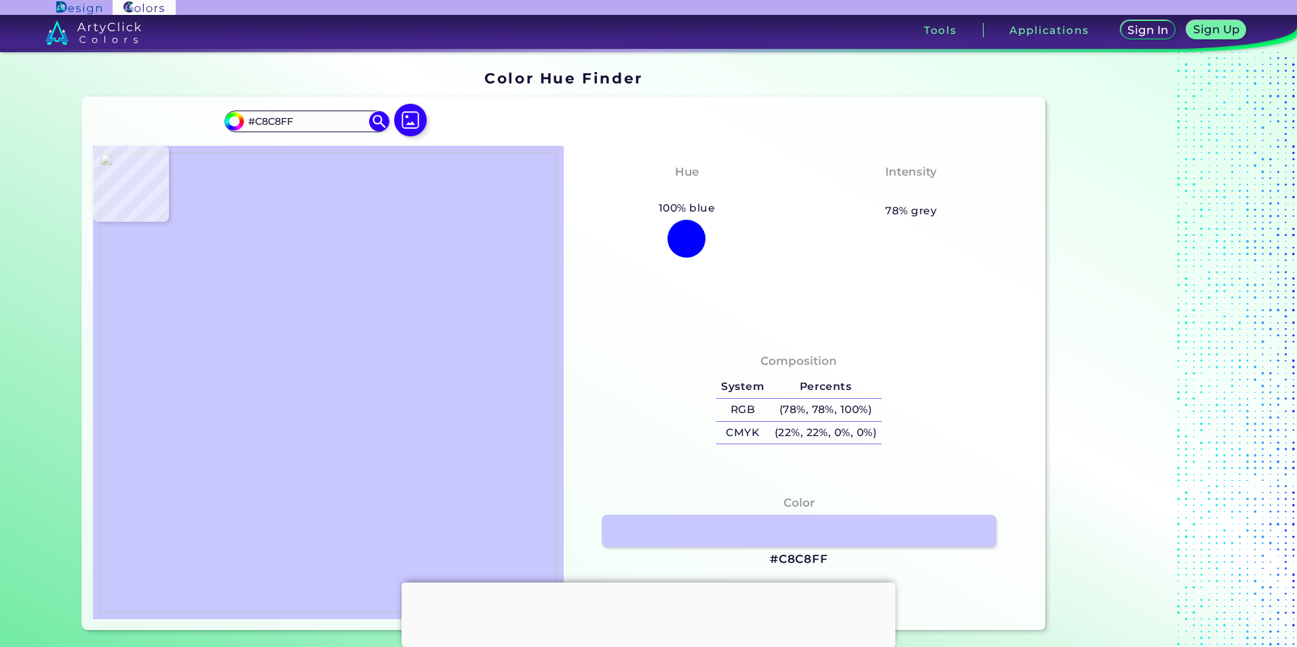
type input "#ffffff"
type input "#FFFFFF"
type input "#f4f4f8"
type input "#F4F4F8"
type input "#191970"
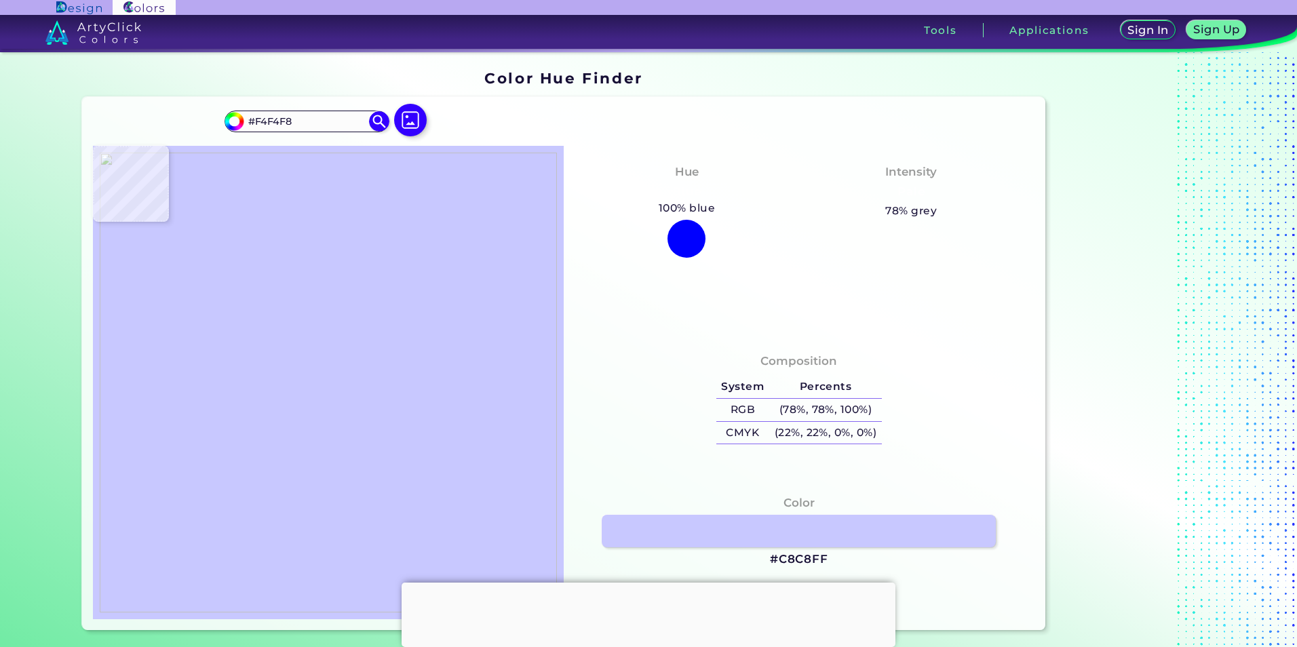
type input "#191970"
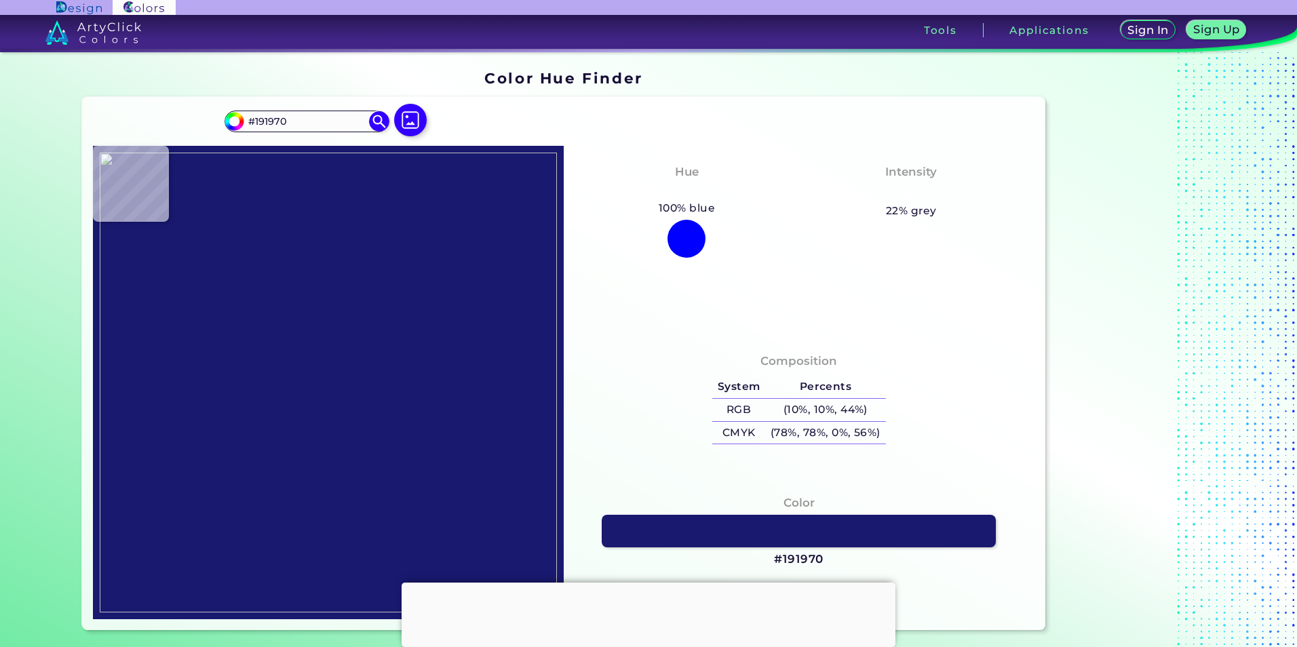
type input "#1d1d72"
type input "#1D1D72"
type input "#dbdbe9"
type input "#DBDBE9"
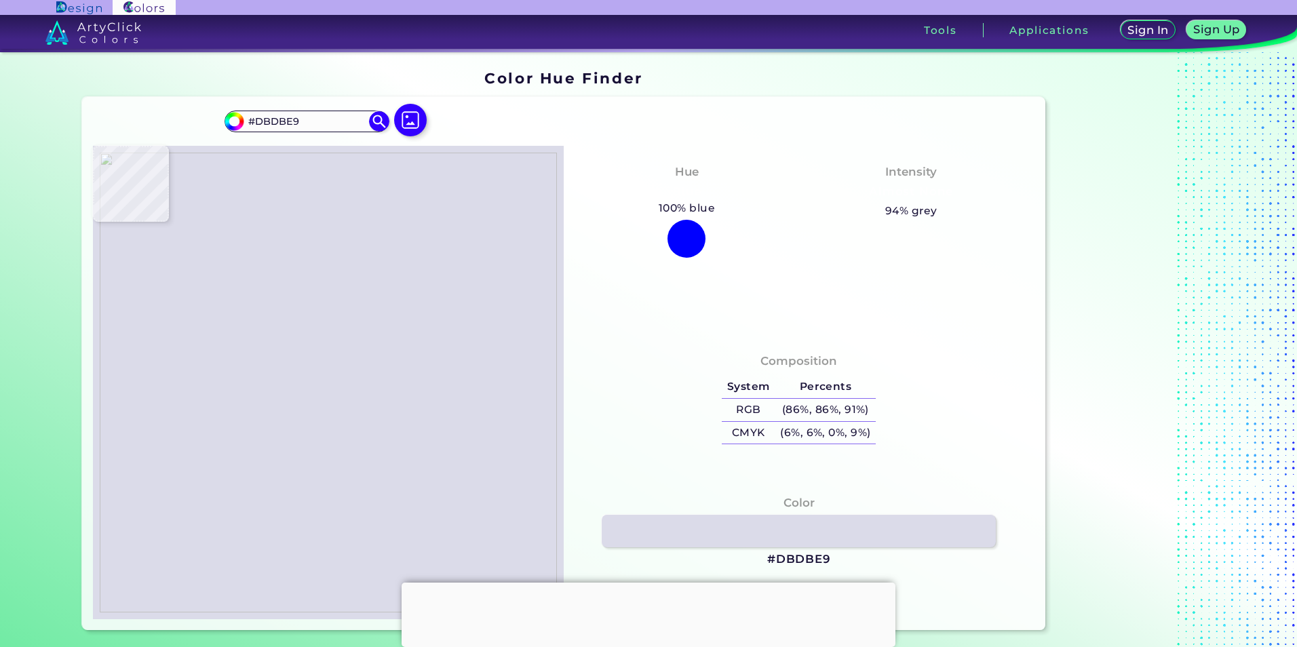
type input "#ffffff"
type input "#FFFFFF"
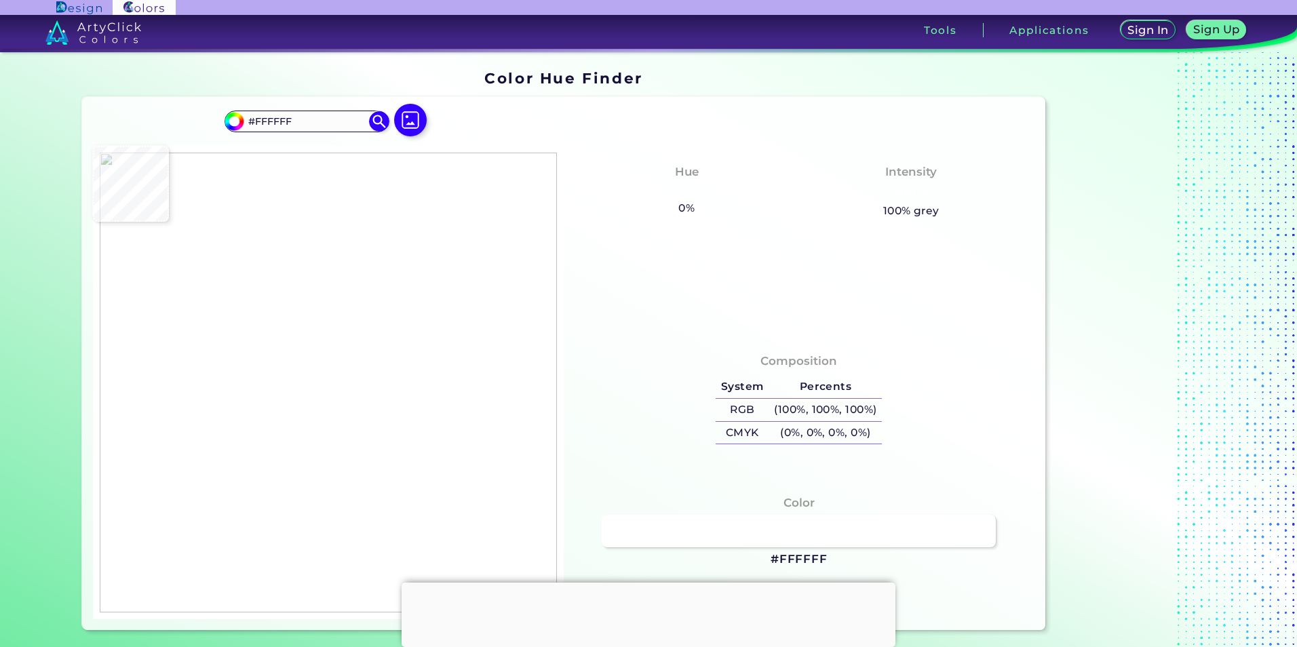
type input "#e2e2ed"
type input "#E2E2ED"
type input "#dbdbe9"
type input "#DBDBE9"
type input "#aeaecc"
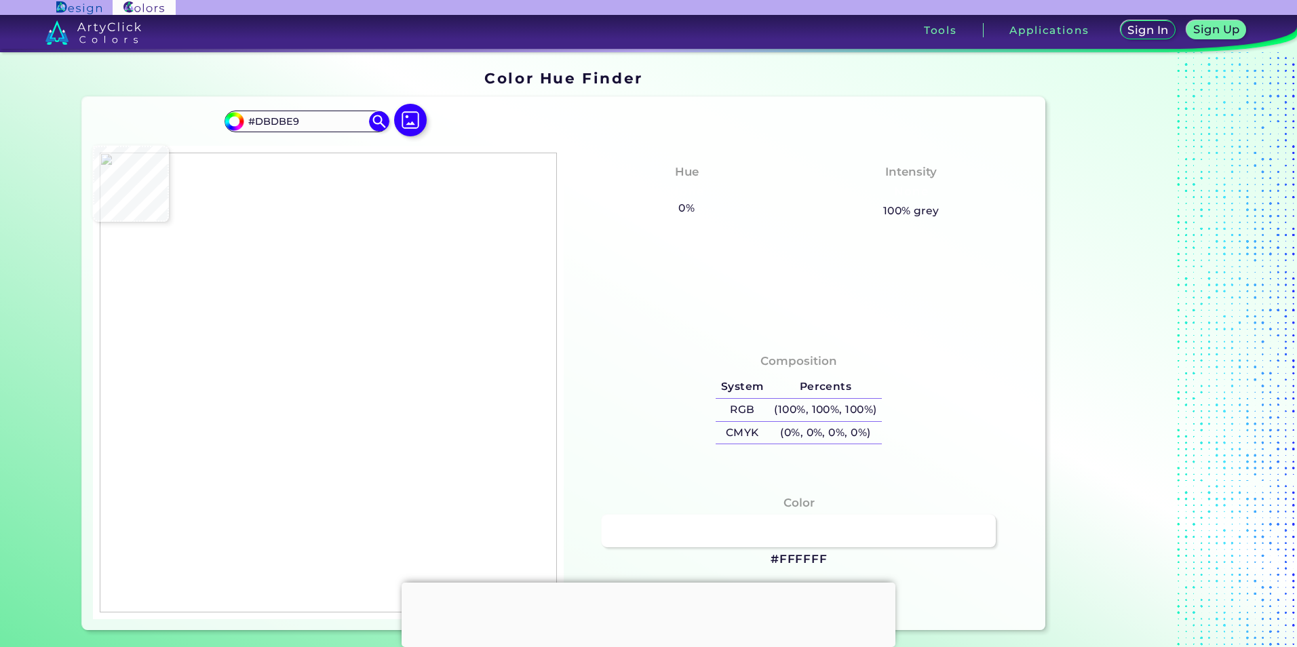
type input "#AEAECC"
type input "#b3b3d0"
type input "#B3B3D0"
type input "#ffffff"
type input "#FFFFFF"
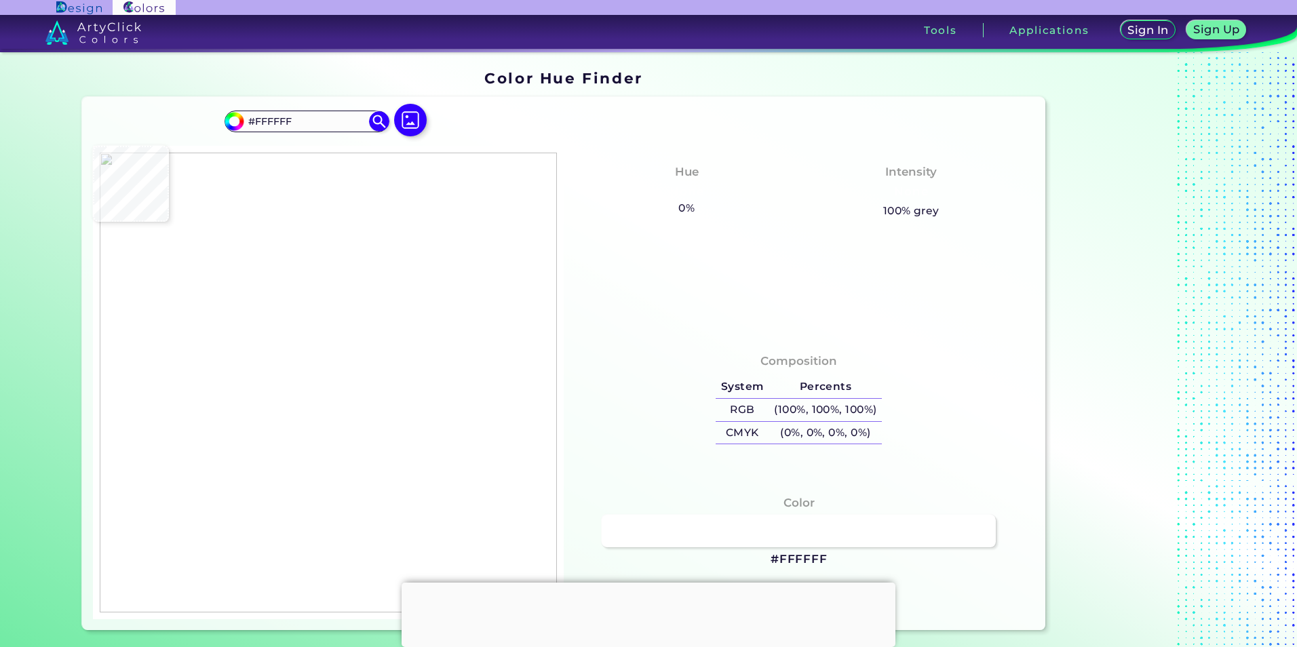
type input "#ededf3"
type input "#EDEDF3"
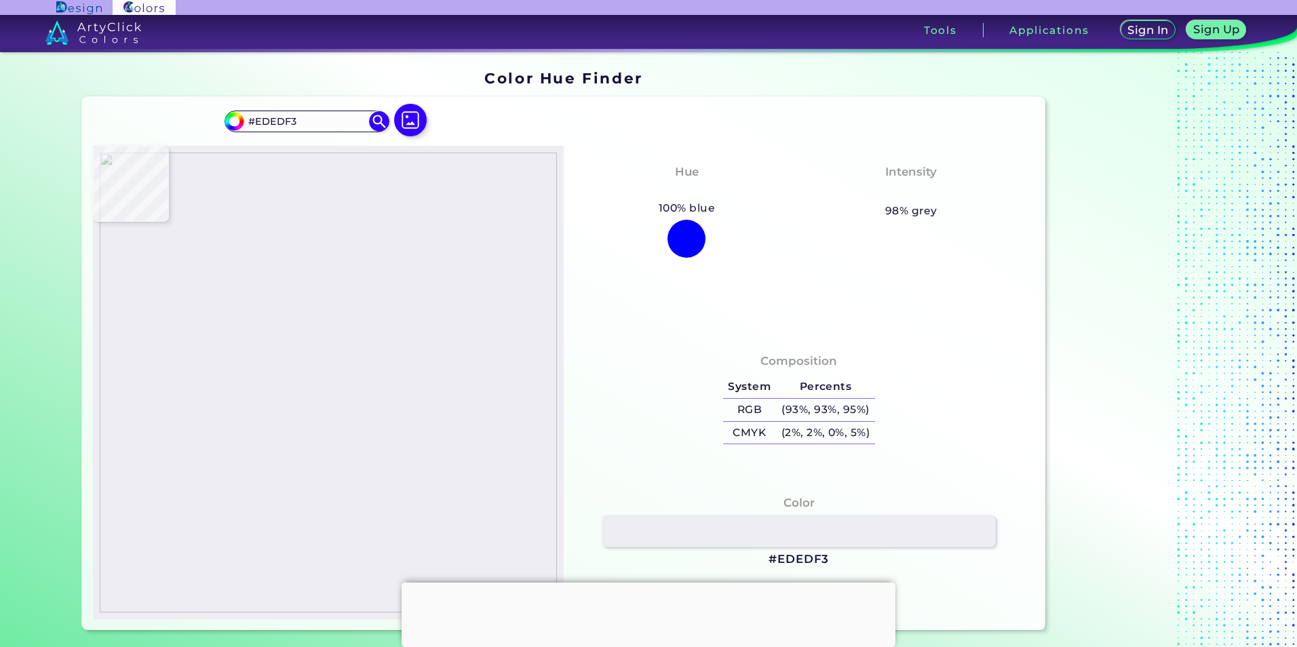
type input "#d3d3e4"
type input "#D3D3E4"
type input "#c5c5db"
type input "#C5C5DB"
type input "#7a7aac"
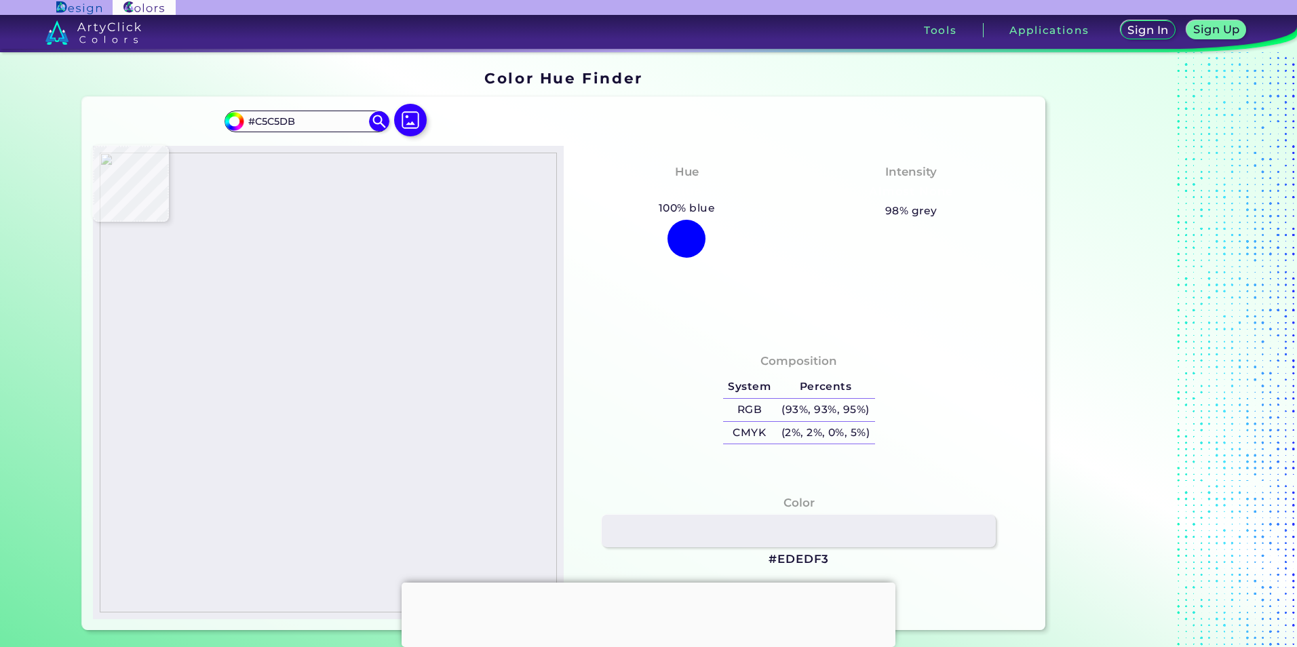
type input "#7A7AAC"
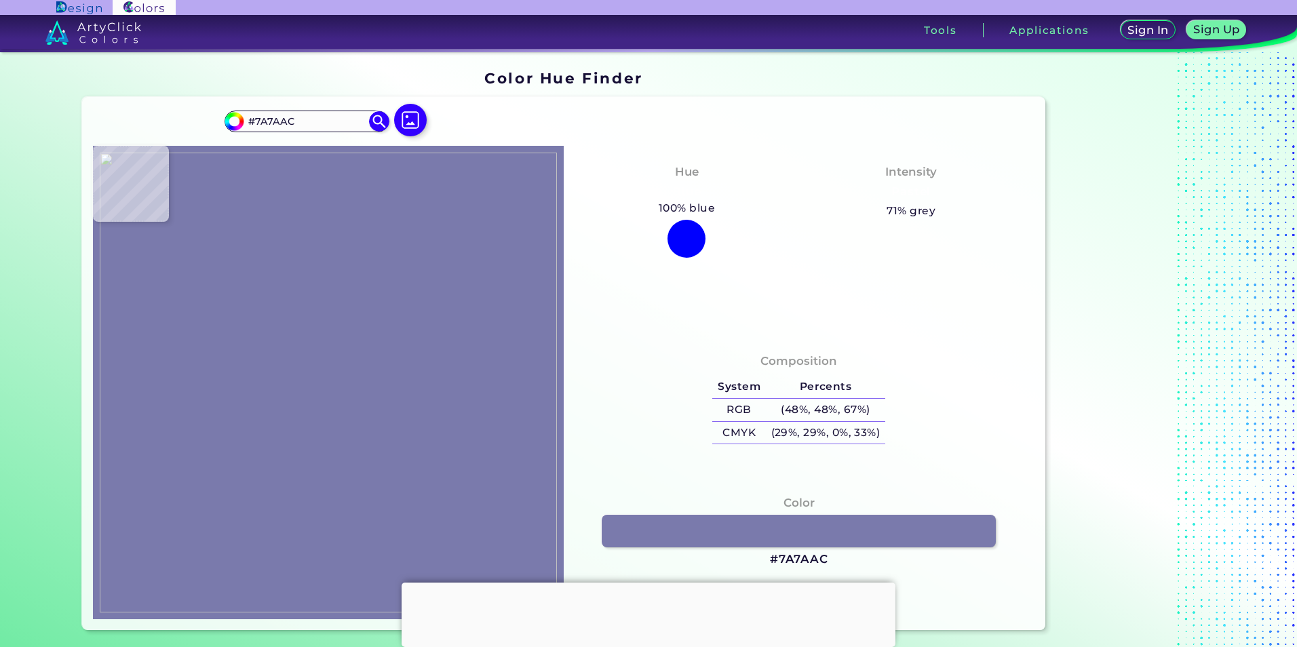
type input "#9a9ac0"
type input "#9A9AC0"
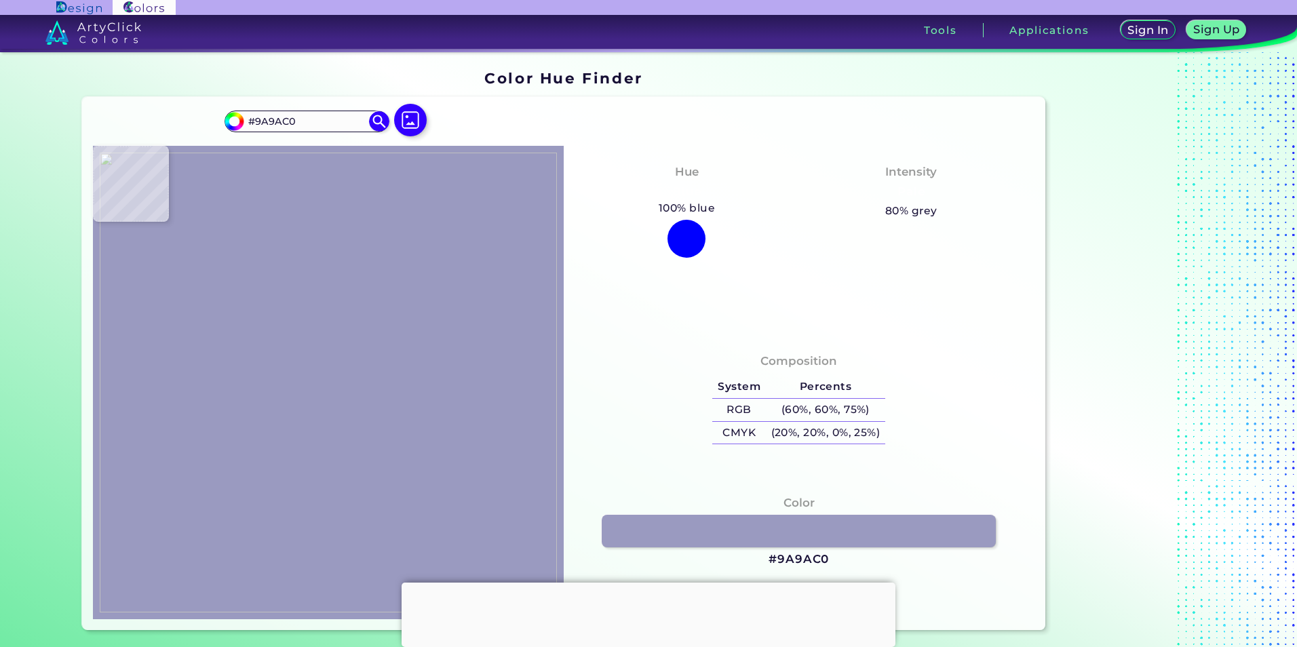
type input "#7a7aac"
type input "#7A7AAC"
type input "#595998"
type input "#1d1d72"
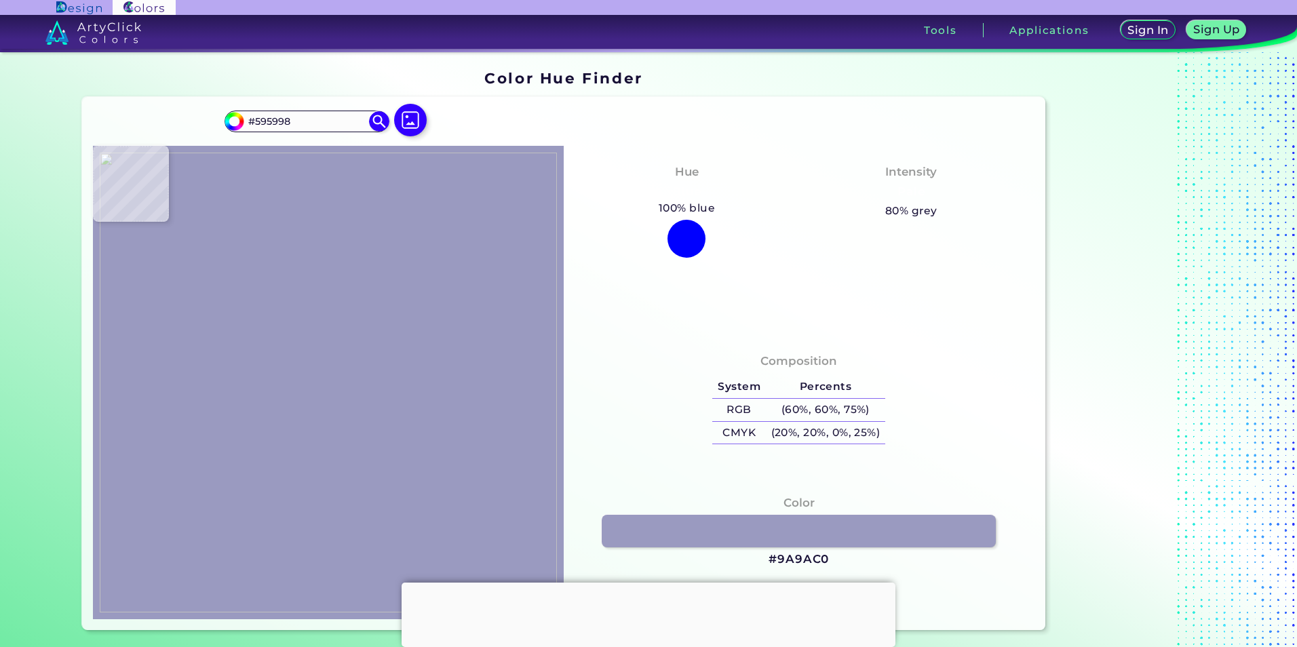
type input "#1D1D72"
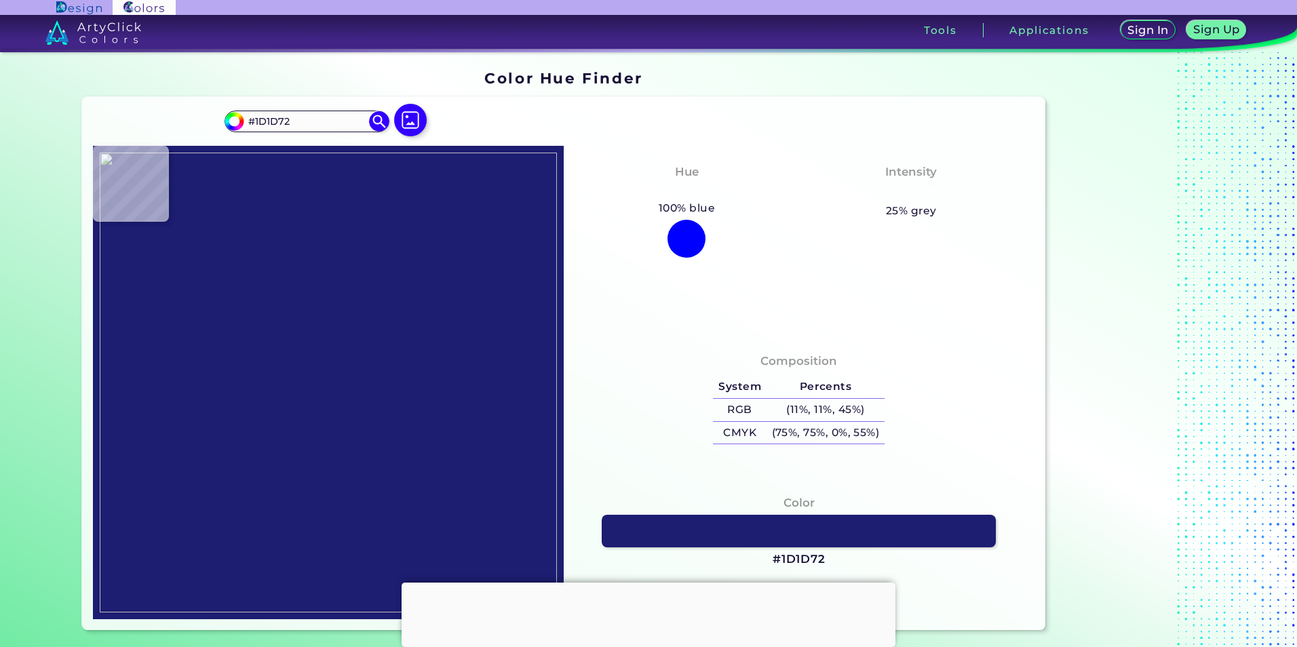
type input "#191970"
type input "#333380"
type input "#3e3e87"
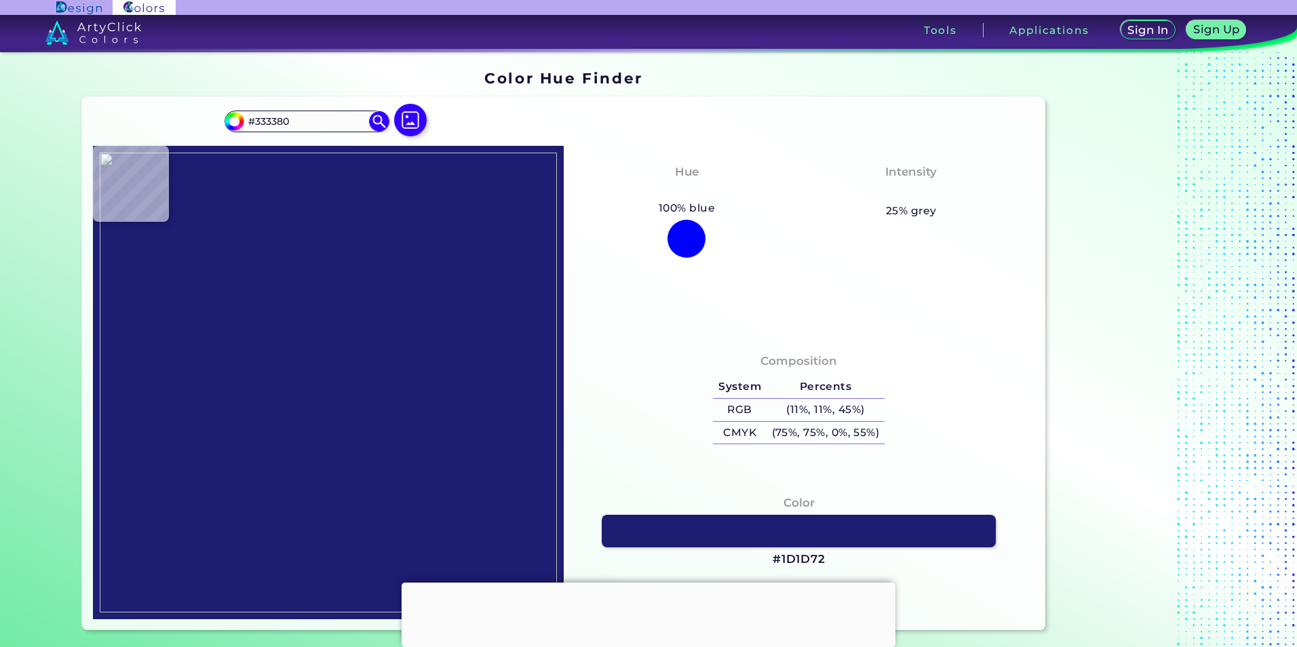
type input "#3E3E87"
type input "#adadcc"
type input "#ADADCC"
type input "#ffffff"
type input "#FFFFFF"
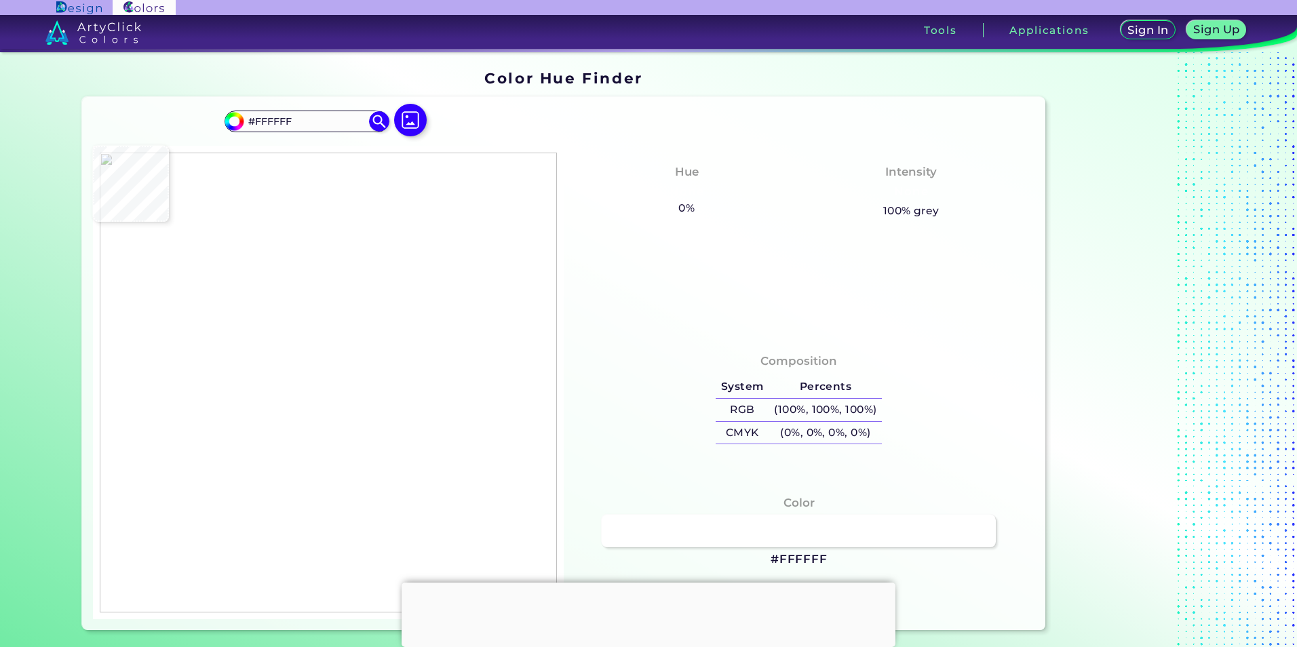
type input "#c8c8ff"
type input "#C8C8FF"
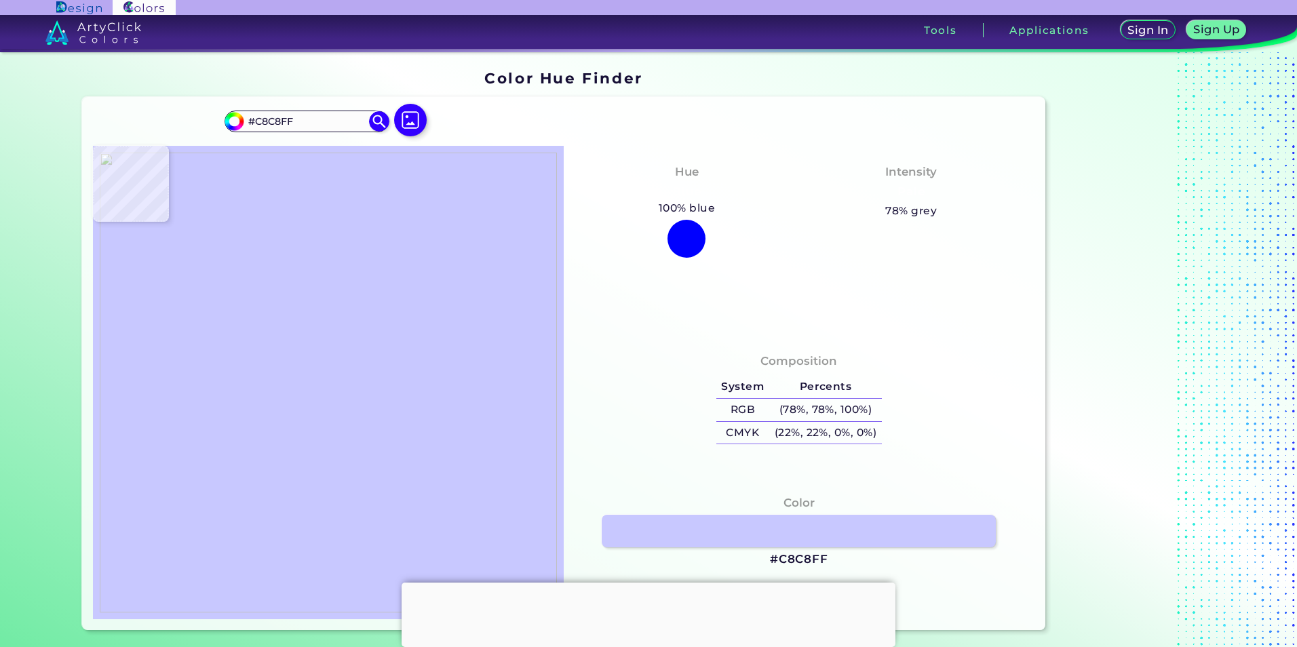
type input "#ffffff"
type input "#FFFFFF"
type input "#9696be"
type input "#9696BE"
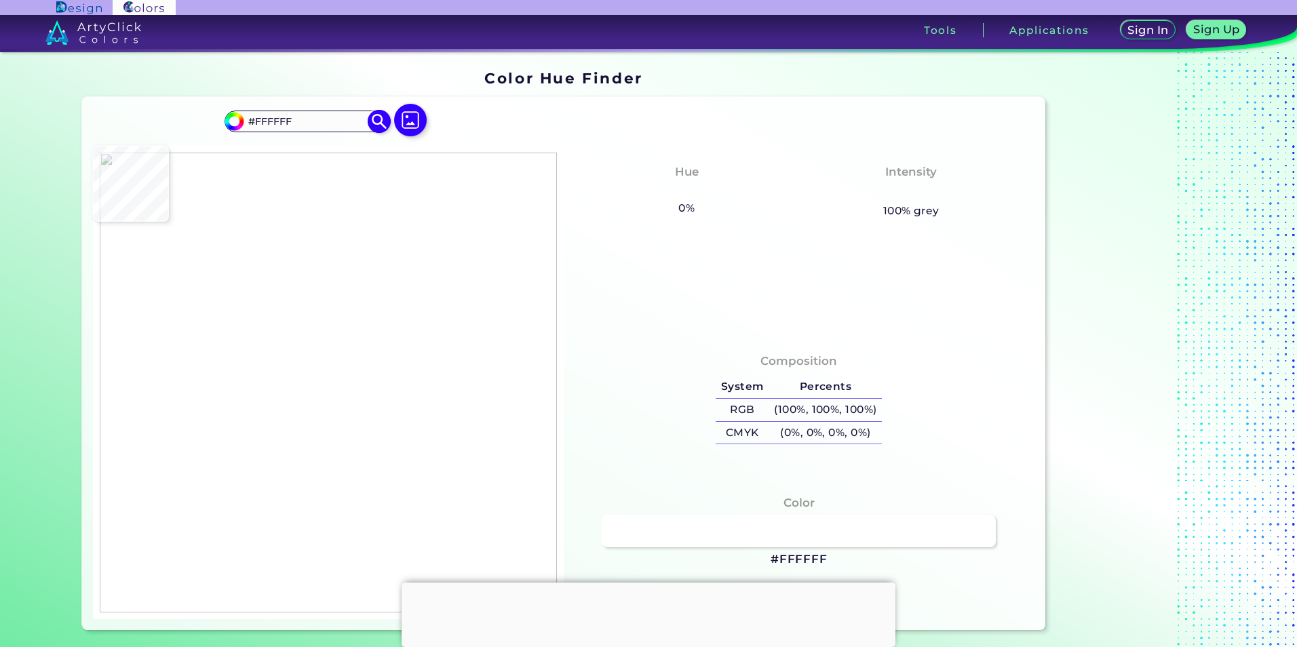
click at [378, 124] on img at bounding box center [380, 121] width 24 height 24
click at [396, 119] on img at bounding box center [410, 119] width 39 height 39
click at [0, 0] on input "file" at bounding box center [0, 0] width 0 height 0
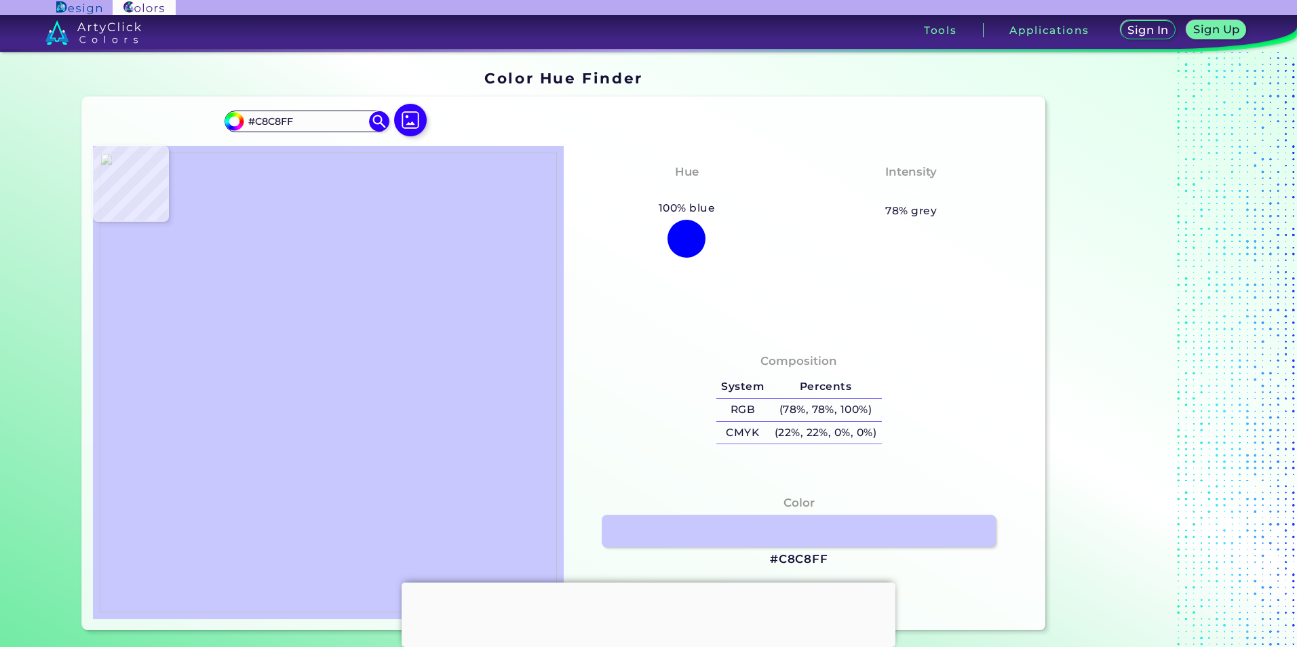
click at [259, 262] on img at bounding box center [328, 383] width 457 height 460
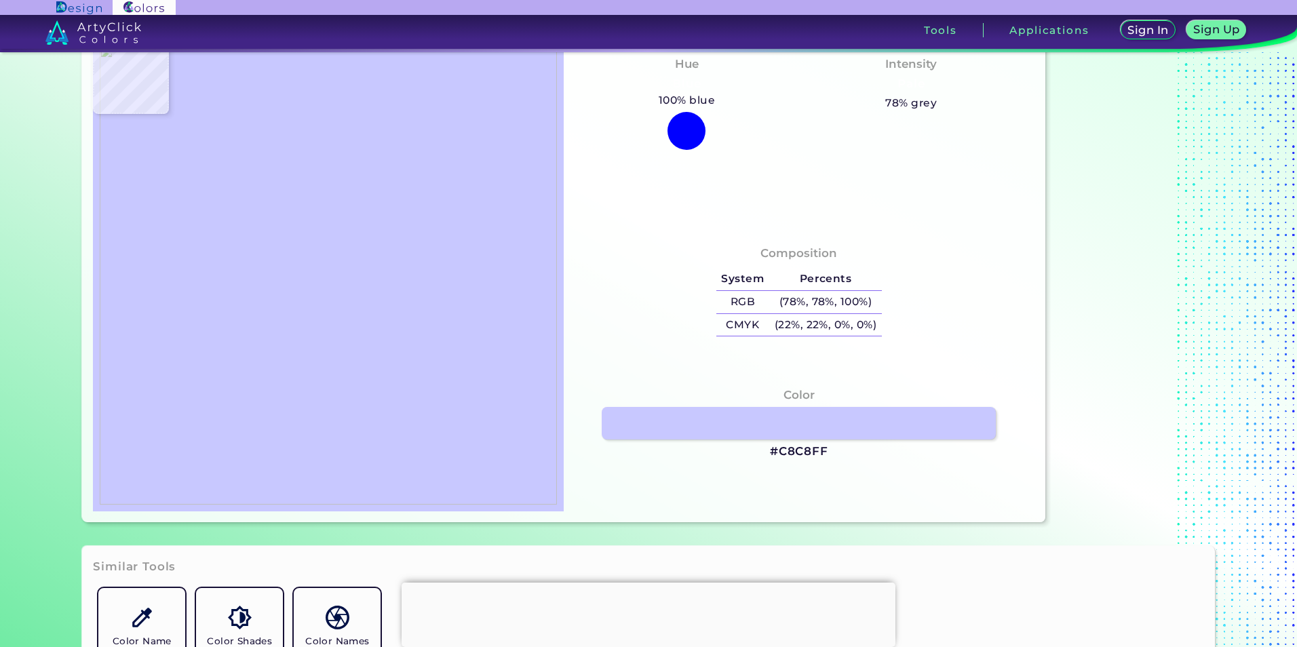
scroll to position [204, 0]
